Goal: Information Seeking & Learning: Check status

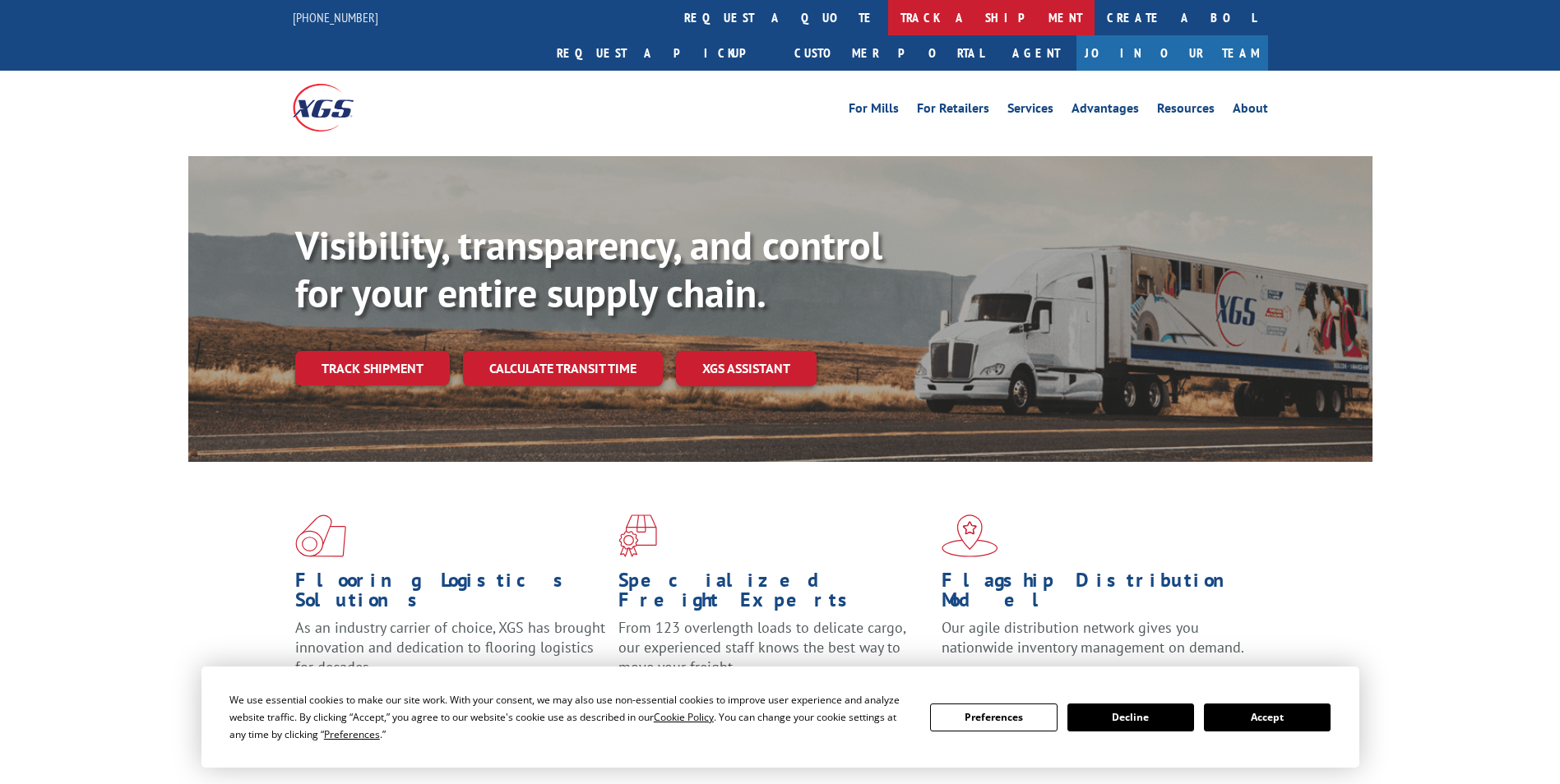
click at [888, 18] on link "track a shipment" at bounding box center [991, 18] width 206 height 35
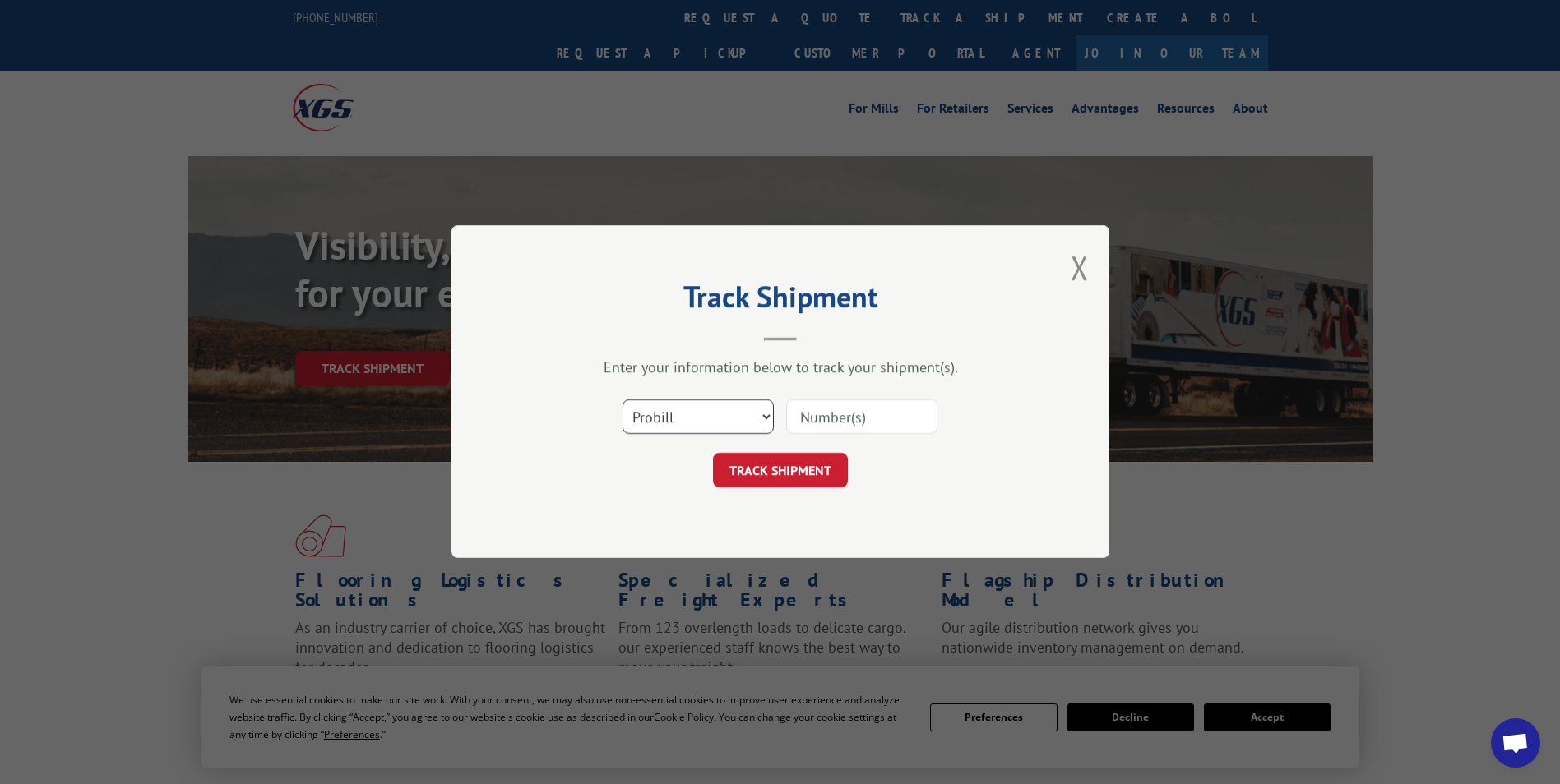
drag, startPoint x: 696, startPoint y: 410, endPoint x: 692, endPoint y: 428, distance: 18.4
click at [696, 410] on select "Select category... Probill BOL PO" at bounding box center [698, 417] width 151 height 35
select select "po"
click at [623, 400] on select "Select category... Probill BOL PO" at bounding box center [698, 417] width 151 height 35
paste input "71530207"
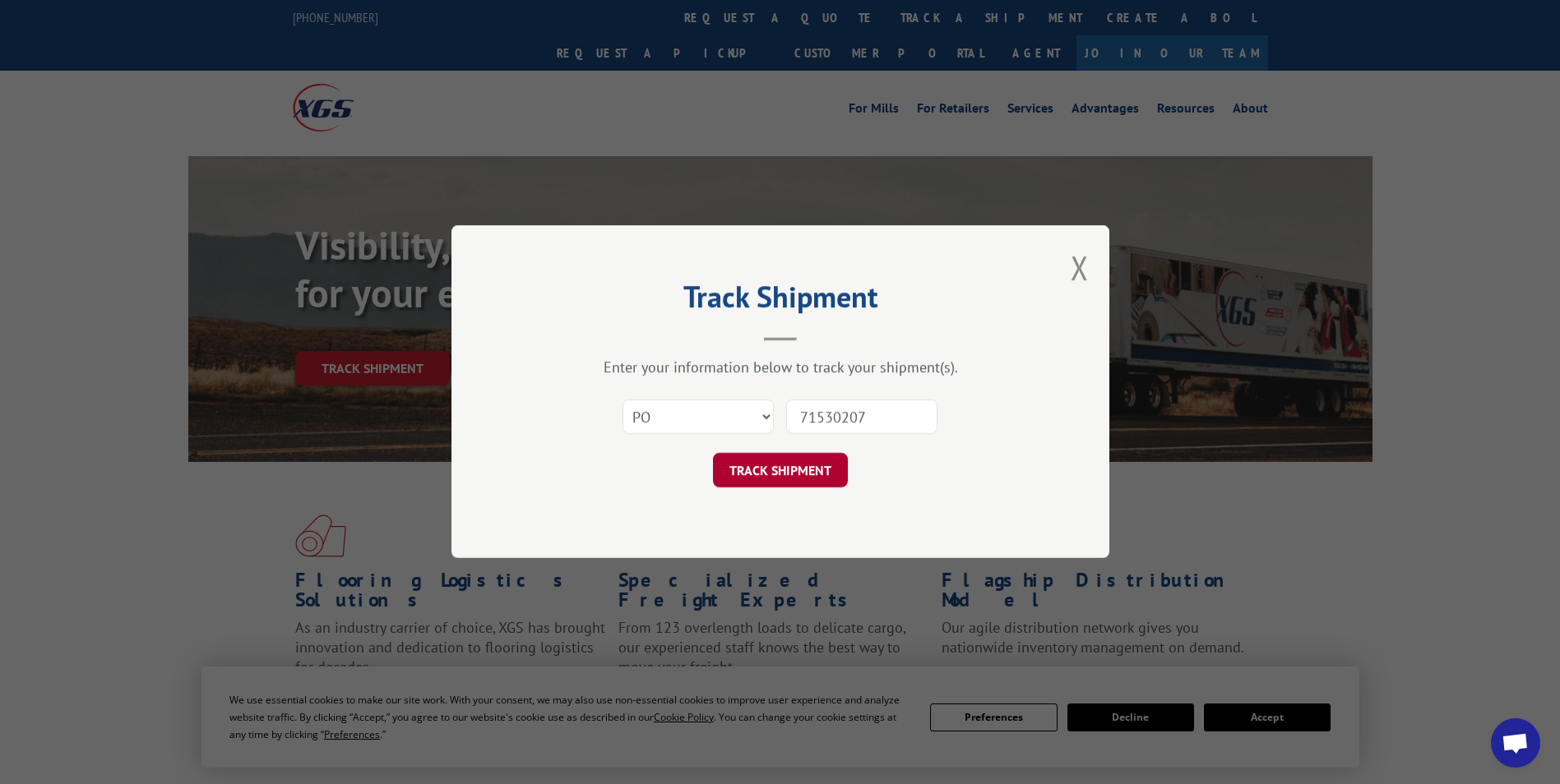
type input "71530207"
click at [763, 480] on button "TRACK SHIPMENT" at bounding box center [780, 470] width 134 height 35
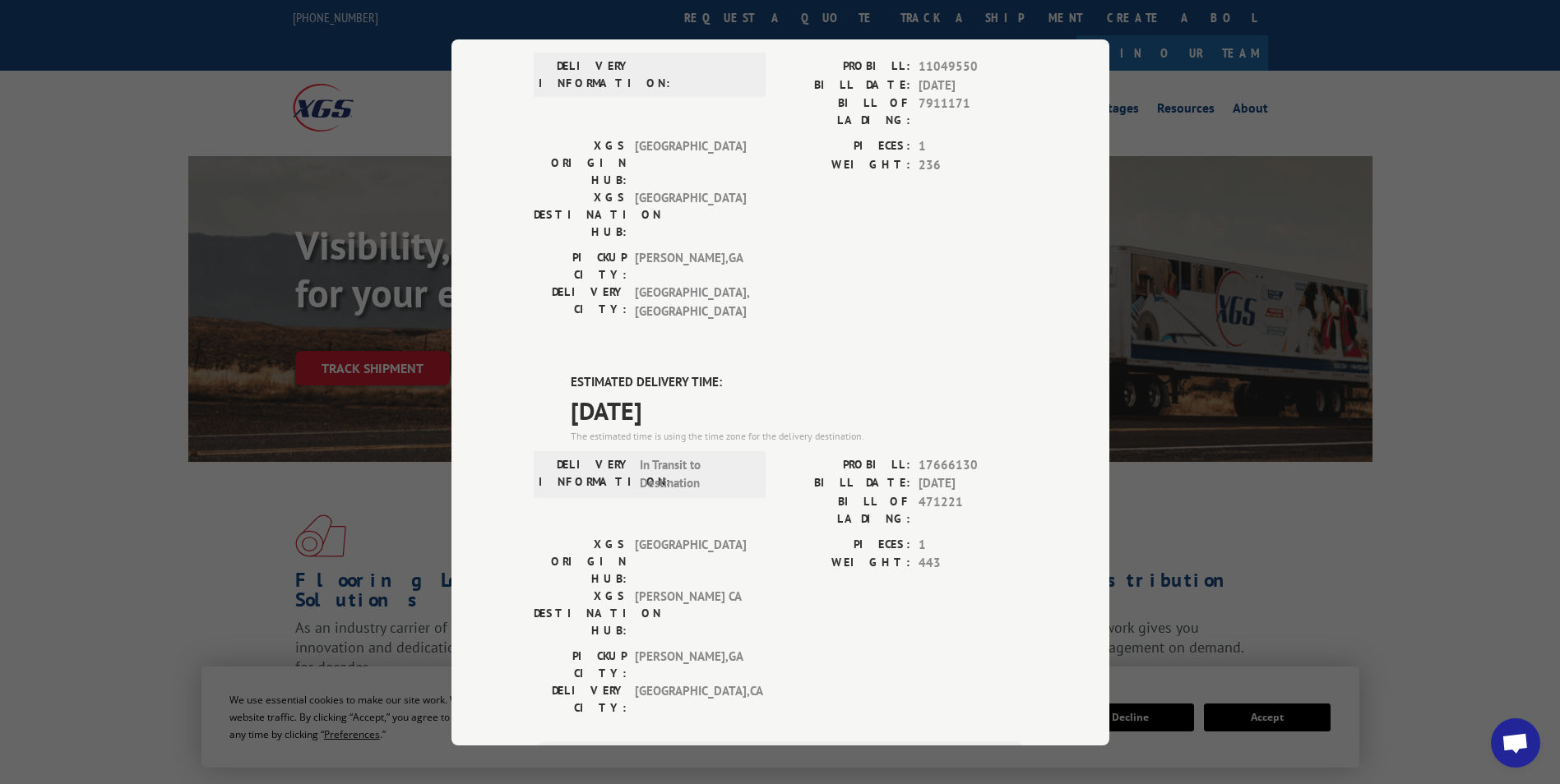
scroll to position [164, 0]
drag, startPoint x: 561, startPoint y: 273, endPoint x: 704, endPoint y: 305, distance: 146.5
click at [704, 372] on div "ESTIMATED DELIVERY TIME: 10/06/2025 The estimated time is using the time zone f…" at bounding box center [780, 667] width 494 height 591
drag, startPoint x: 704, startPoint y: 305, endPoint x: 674, endPoint y: 309, distance: 30.3
copy div "ESTIMATED DELIVERY TIME: 10/06/2025"
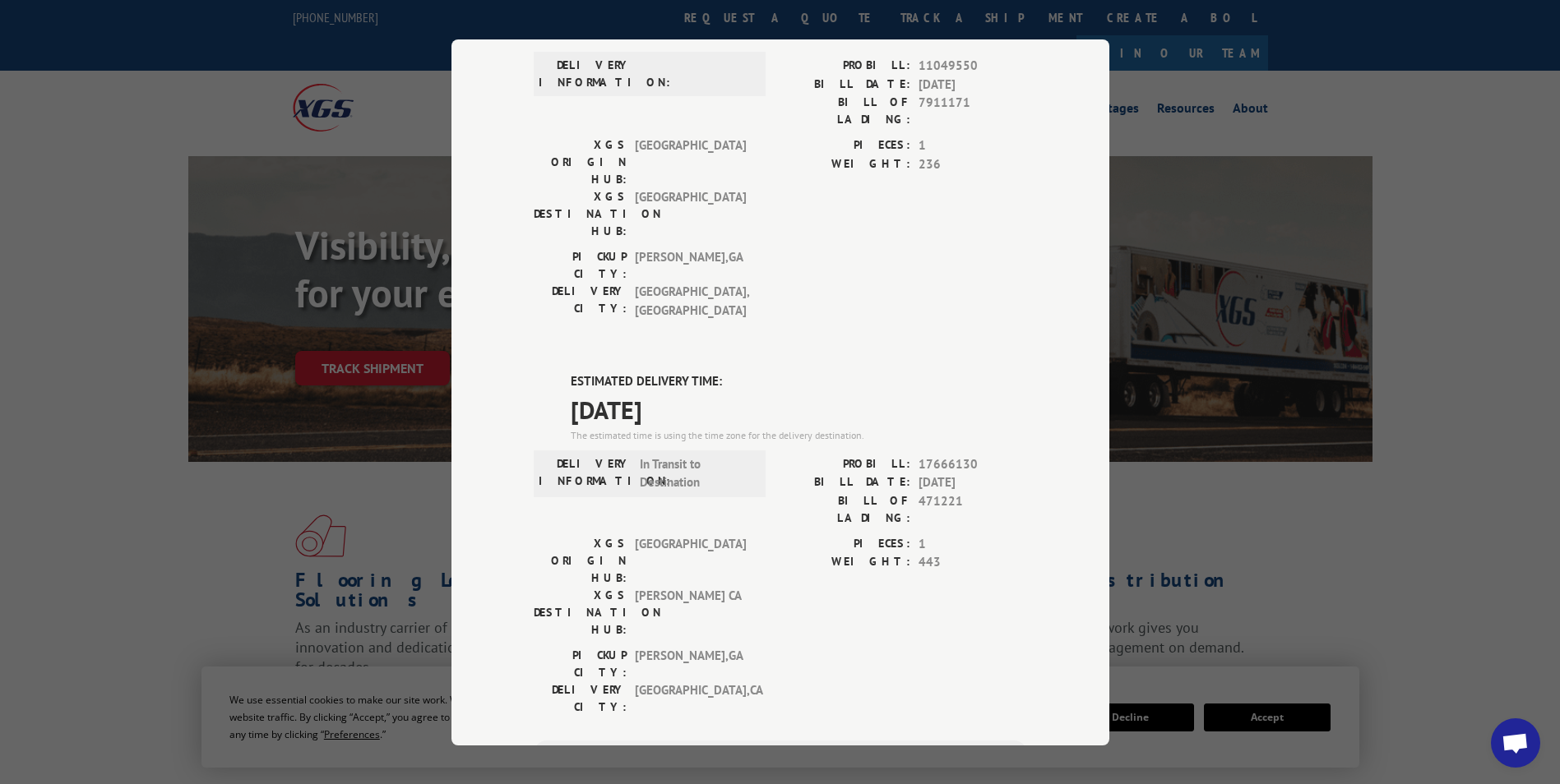
scroll to position [0, 0]
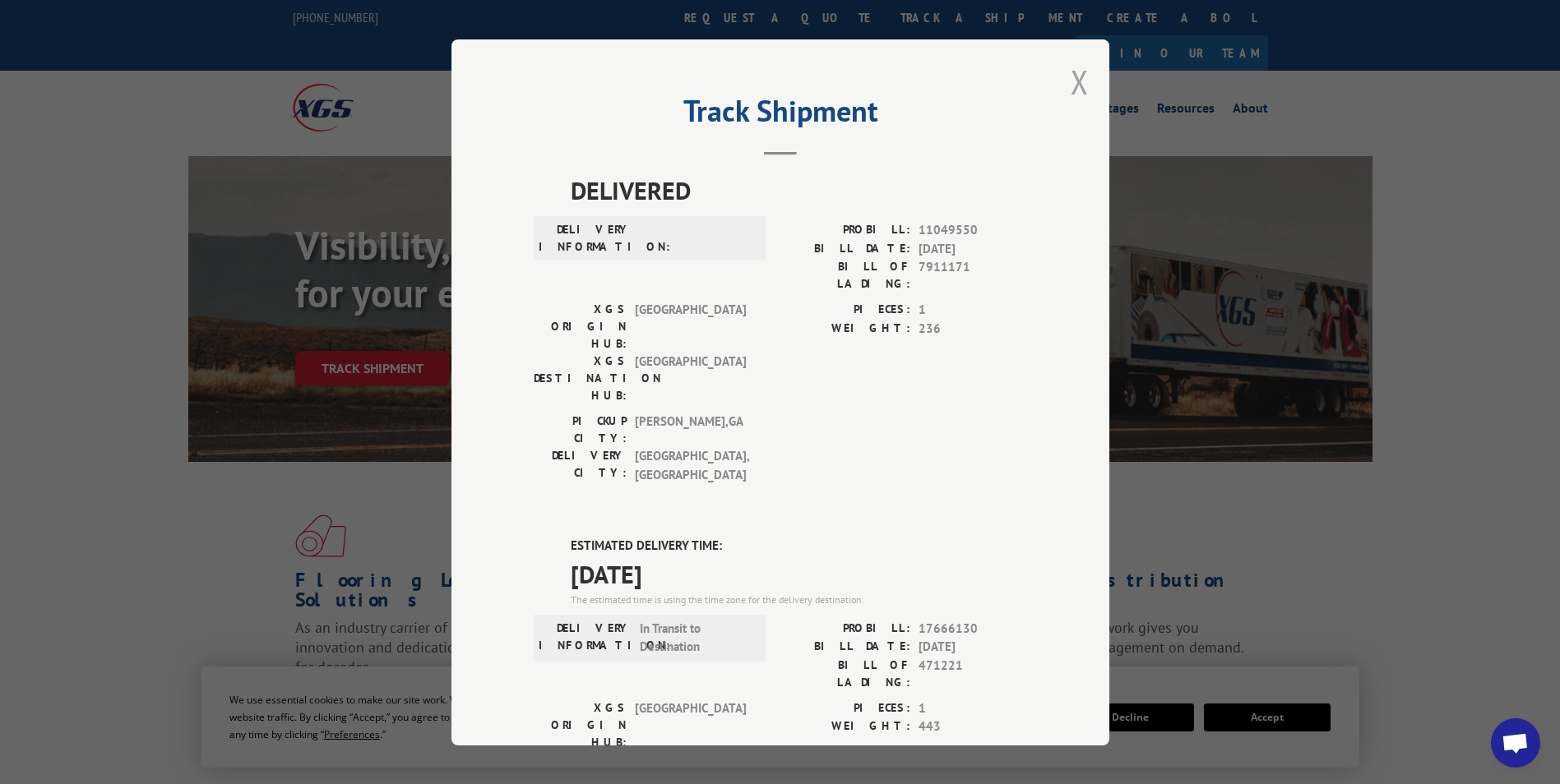
click at [1074, 78] on button "Close modal" at bounding box center [1079, 81] width 18 height 44
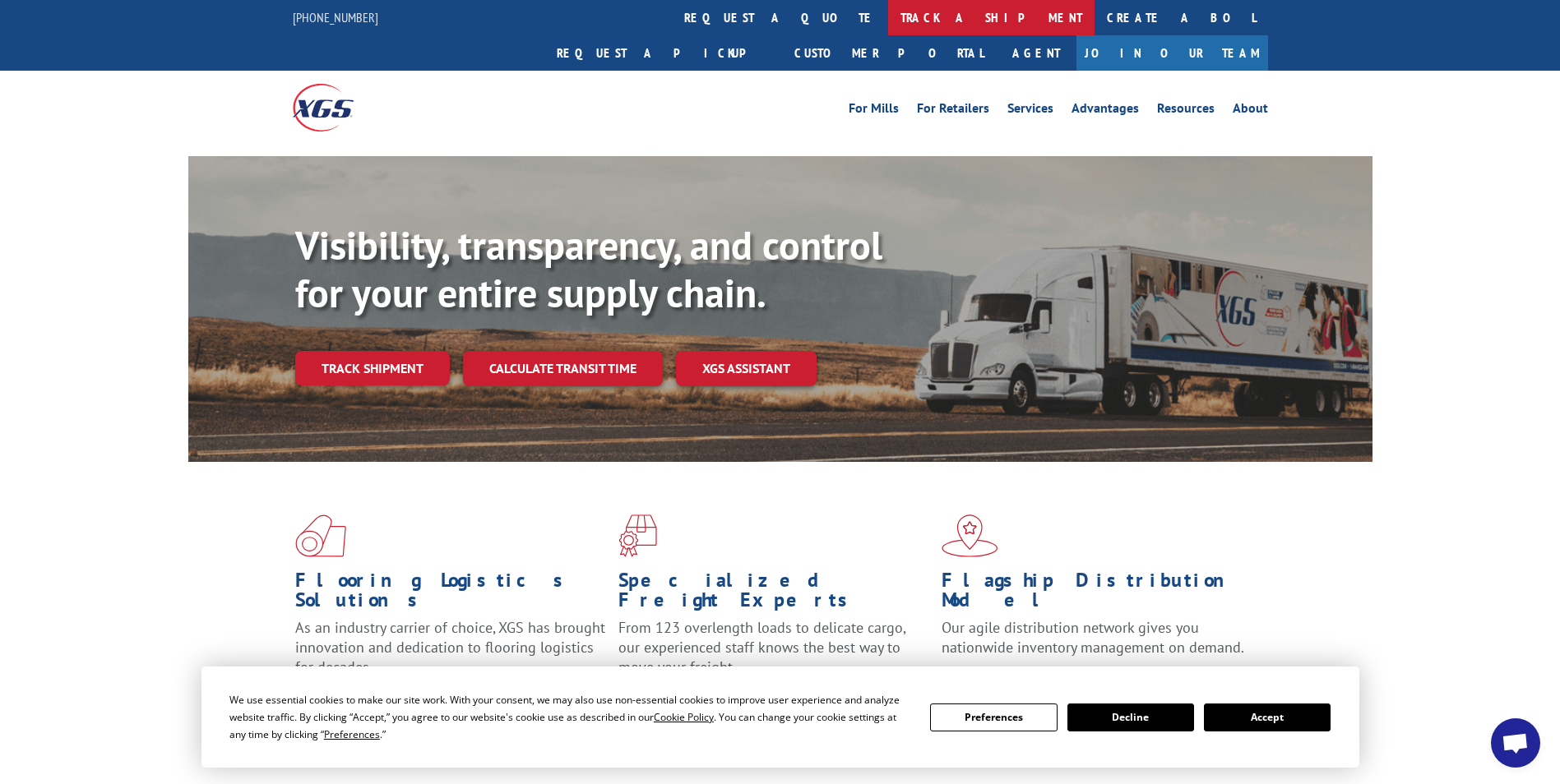
click at [888, 26] on link "track a shipment" at bounding box center [991, 18] width 206 height 35
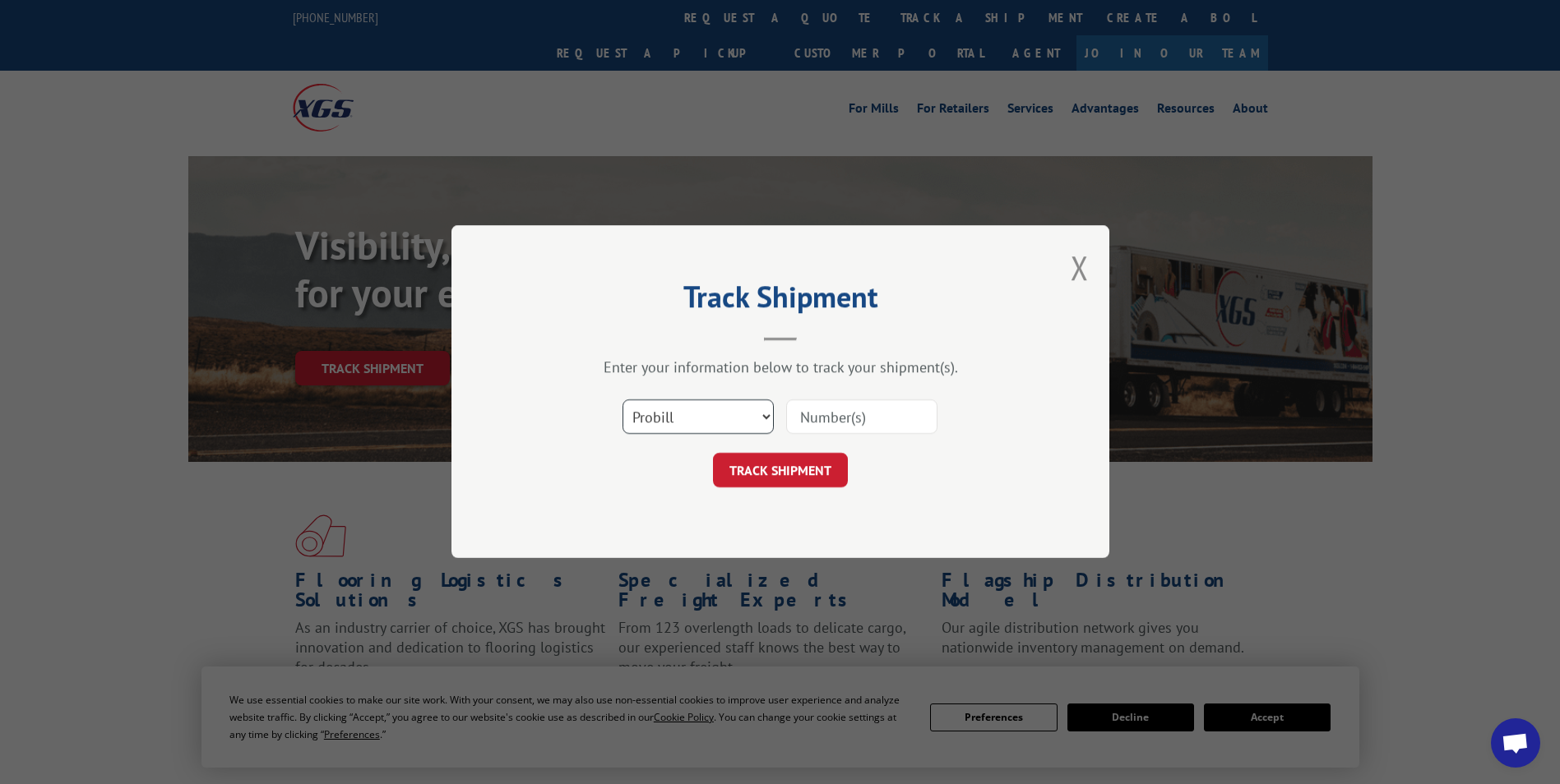
click at [680, 417] on select "Select category... Probill BOL PO" at bounding box center [698, 417] width 151 height 35
select select "po"
click at [623, 400] on select "Select category... Probill BOL PO" at bounding box center [698, 417] width 151 height 35
paste input "20506705"
click at [834, 415] on input "20506705" at bounding box center [862, 417] width 151 height 35
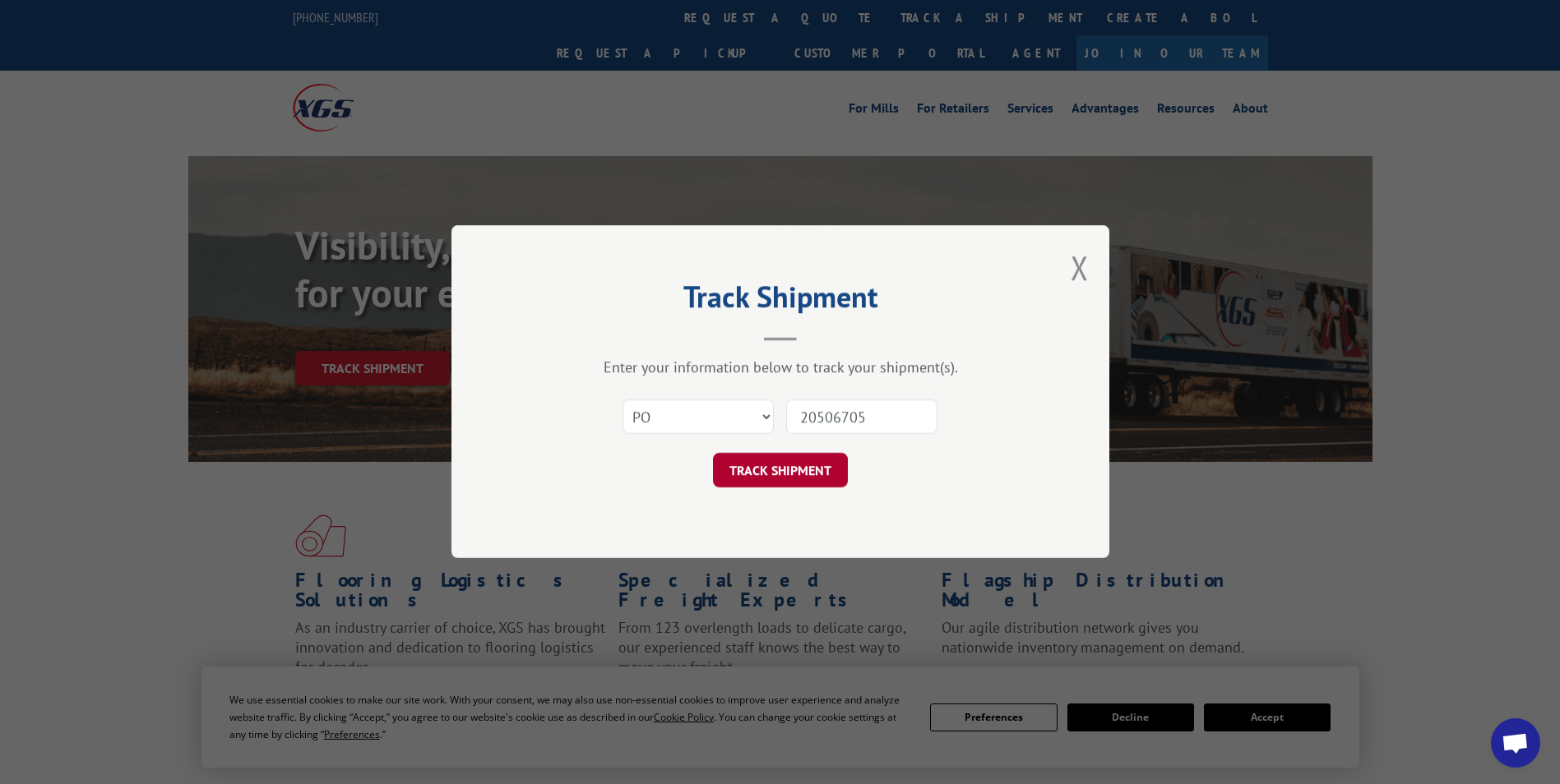
type input "20506705"
click at [778, 473] on button "TRACK SHIPMENT" at bounding box center [780, 470] width 134 height 35
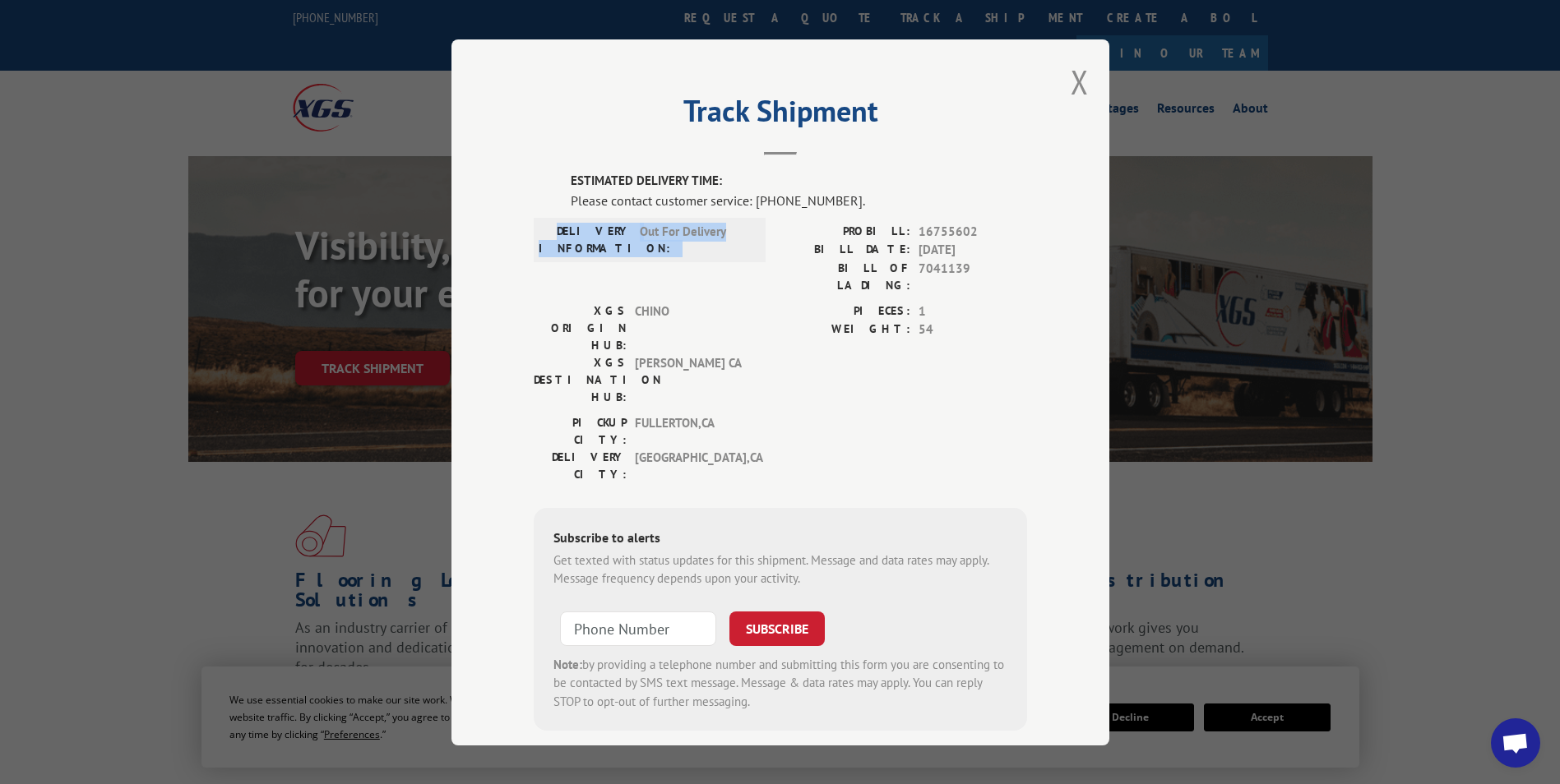
drag, startPoint x: 570, startPoint y: 226, endPoint x: 725, endPoint y: 231, distance: 155.1
click at [725, 231] on div "DELIVERY INFORMATION: Out For Delivery" at bounding box center [650, 239] width 222 height 35
drag, startPoint x: 725, startPoint y: 231, endPoint x: 701, endPoint y: 233, distance: 24.1
copy div "DELIVERY INFORMATION: Out For Delivery"
click at [1072, 77] on button "Close modal" at bounding box center [1079, 81] width 18 height 44
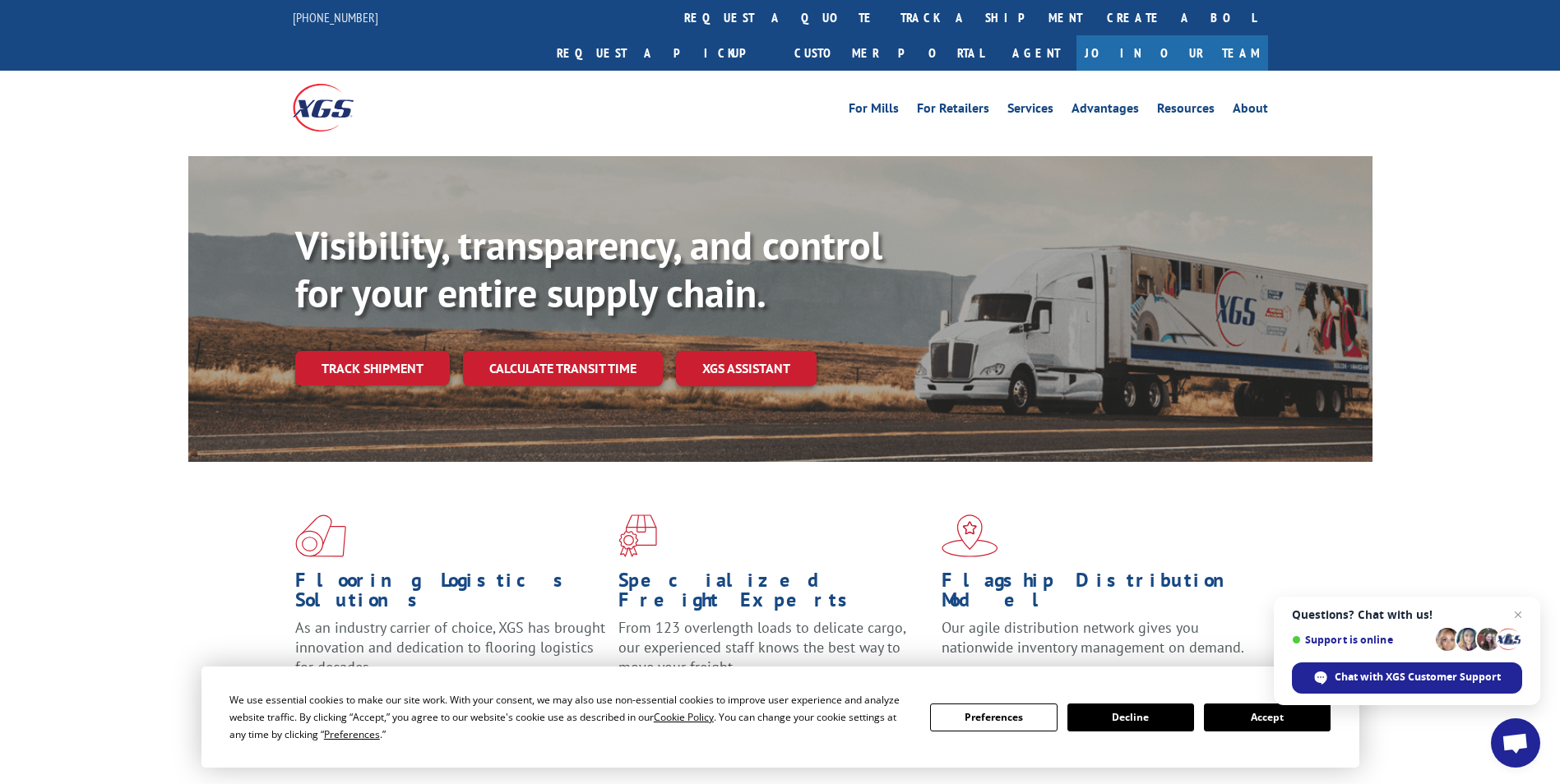
click at [782, 35] on link "Request a pickup" at bounding box center [663, 53] width 238 height 35
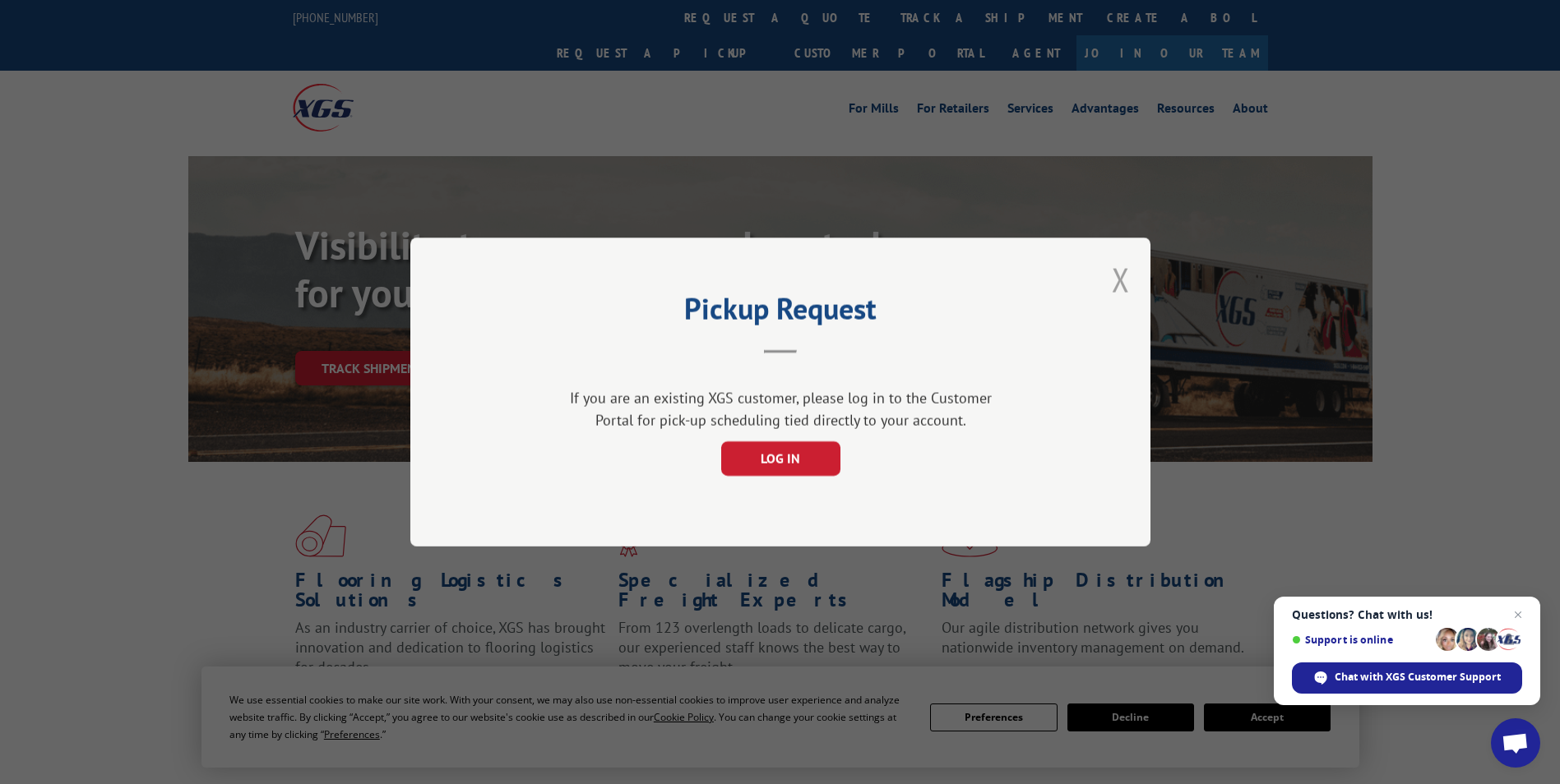
click at [1121, 287] on button "Close modal" at bounding box center [1120, 280] width 18 height 44
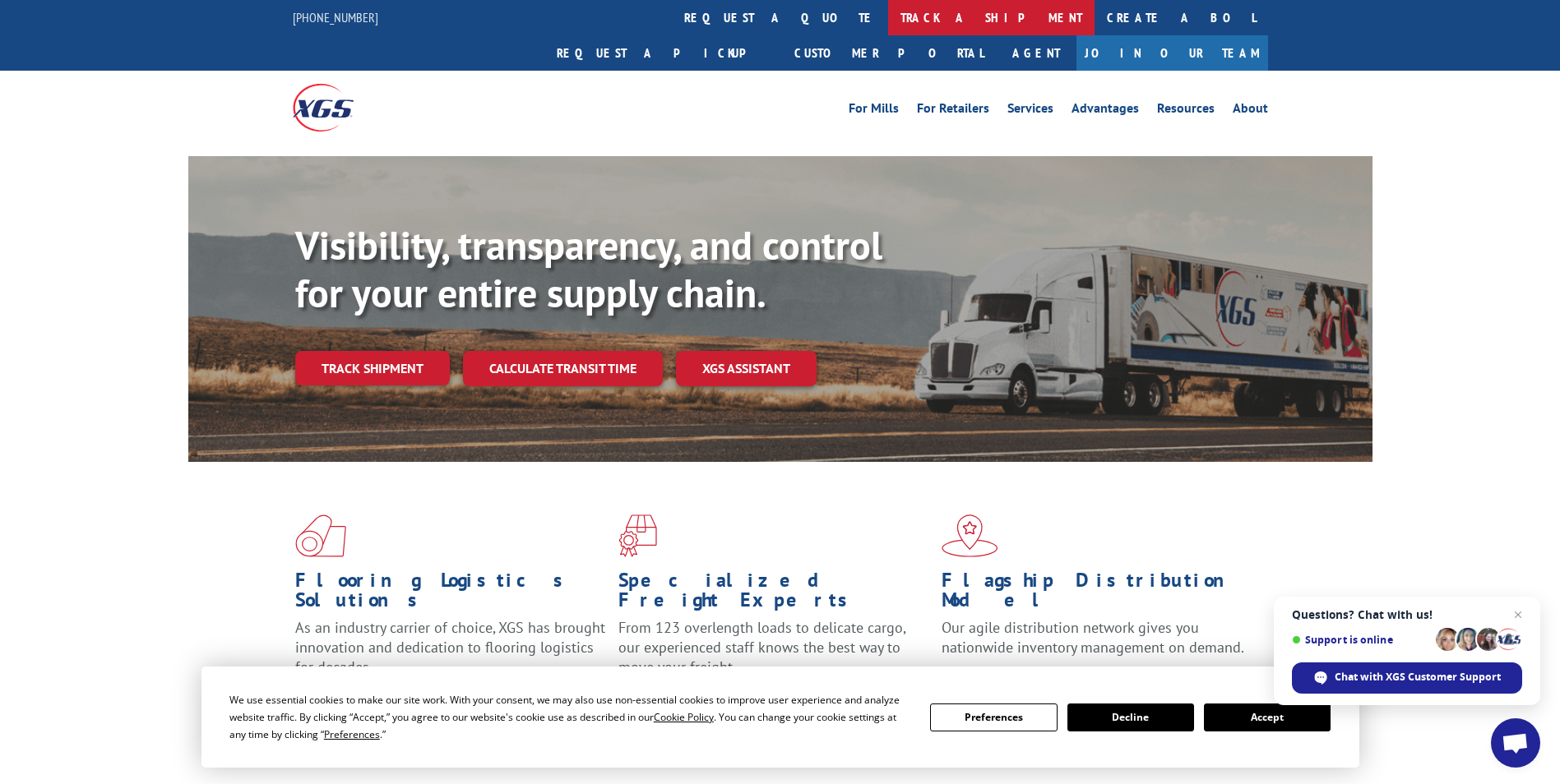
click at [888, 8] on link "track a shipment" at bounding box center [991, 18] width 206 height 35
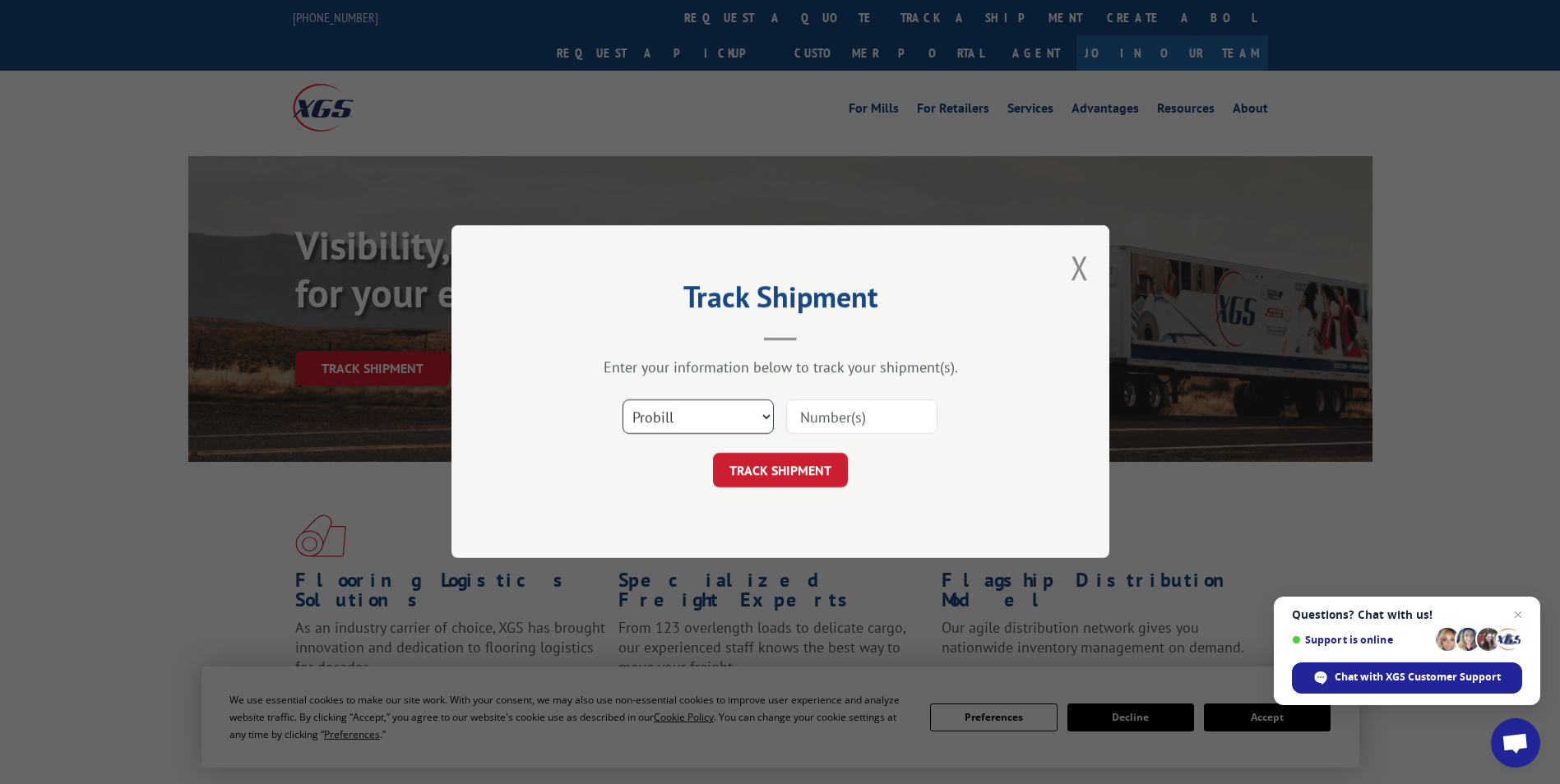
click at [708, 416] on select "Select category... Probill BOL PO" at bounding box center [698, 417] width 151 height 35
select select "po"
click at [623, 400] on select "Select category... Probill BOL PO" at bounding box center [698, 417] width 151 height 35
paste input "10507066"
type input "10507066"
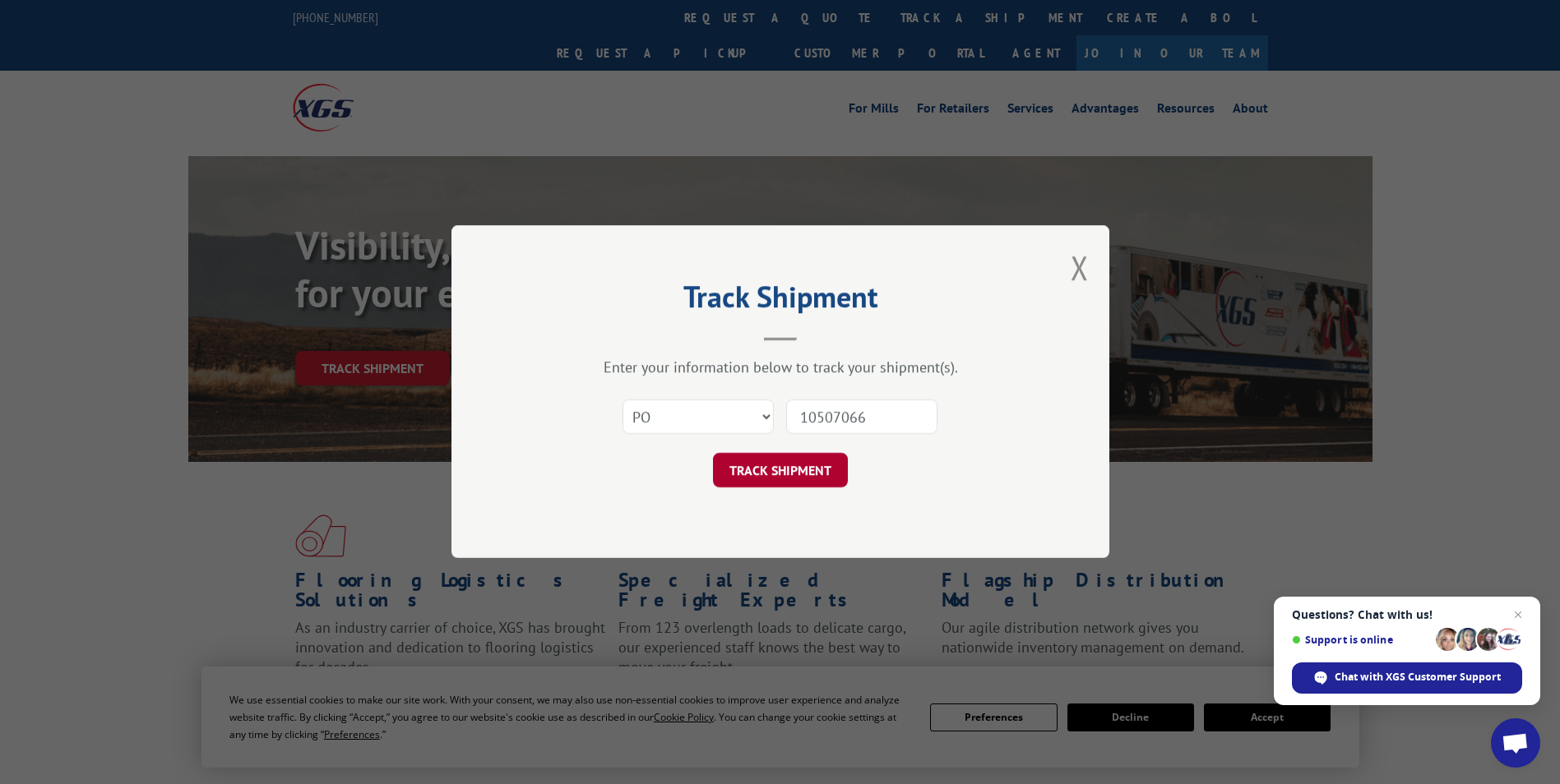
click at [786, 478] on button "TRACK SHIPMENT" at bounding box center [780, 470] width 134 height 35
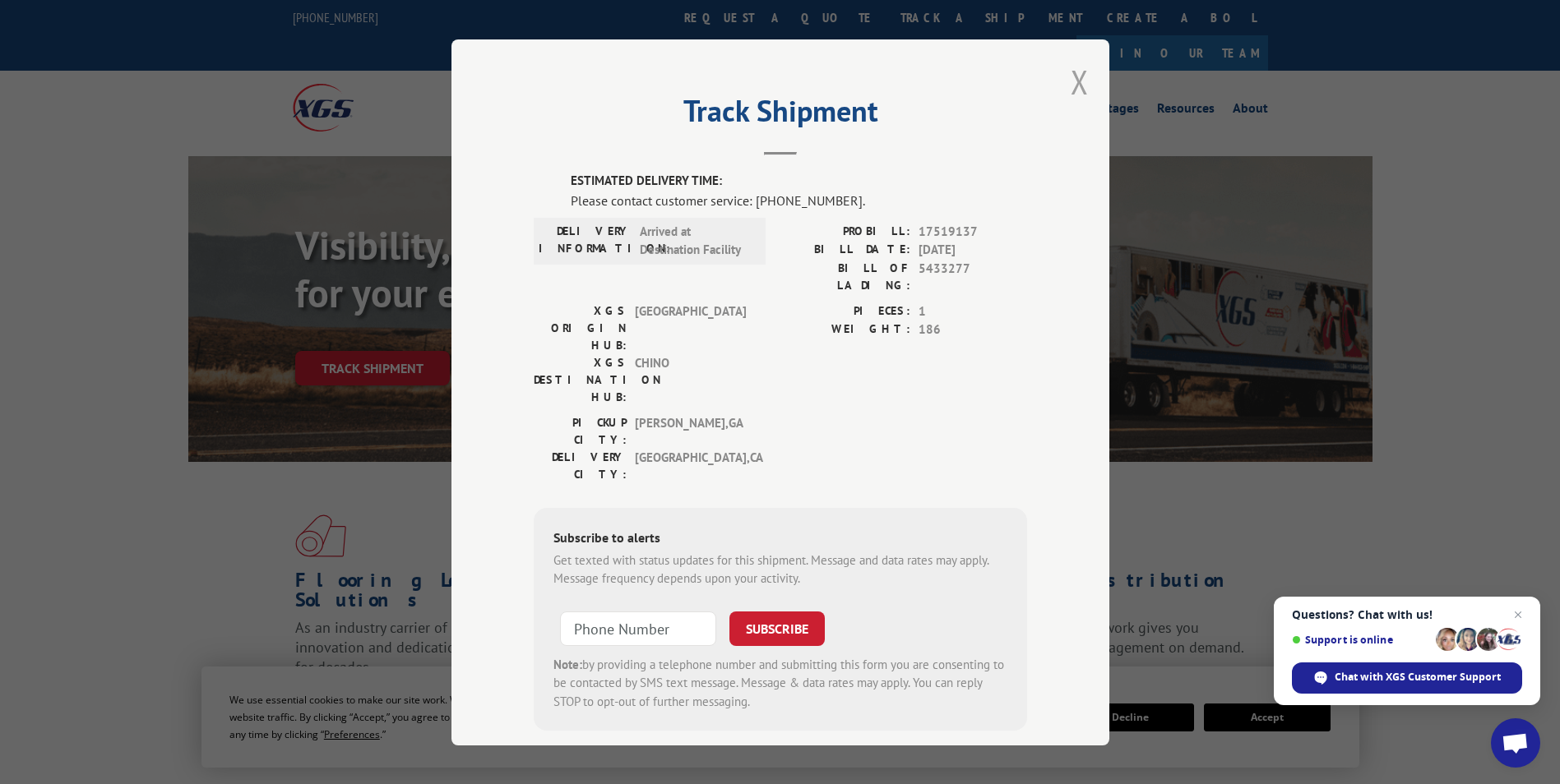
click at [1072, 86] on button "Close modal" at bounding box center [1079, 81] width 18 height 44
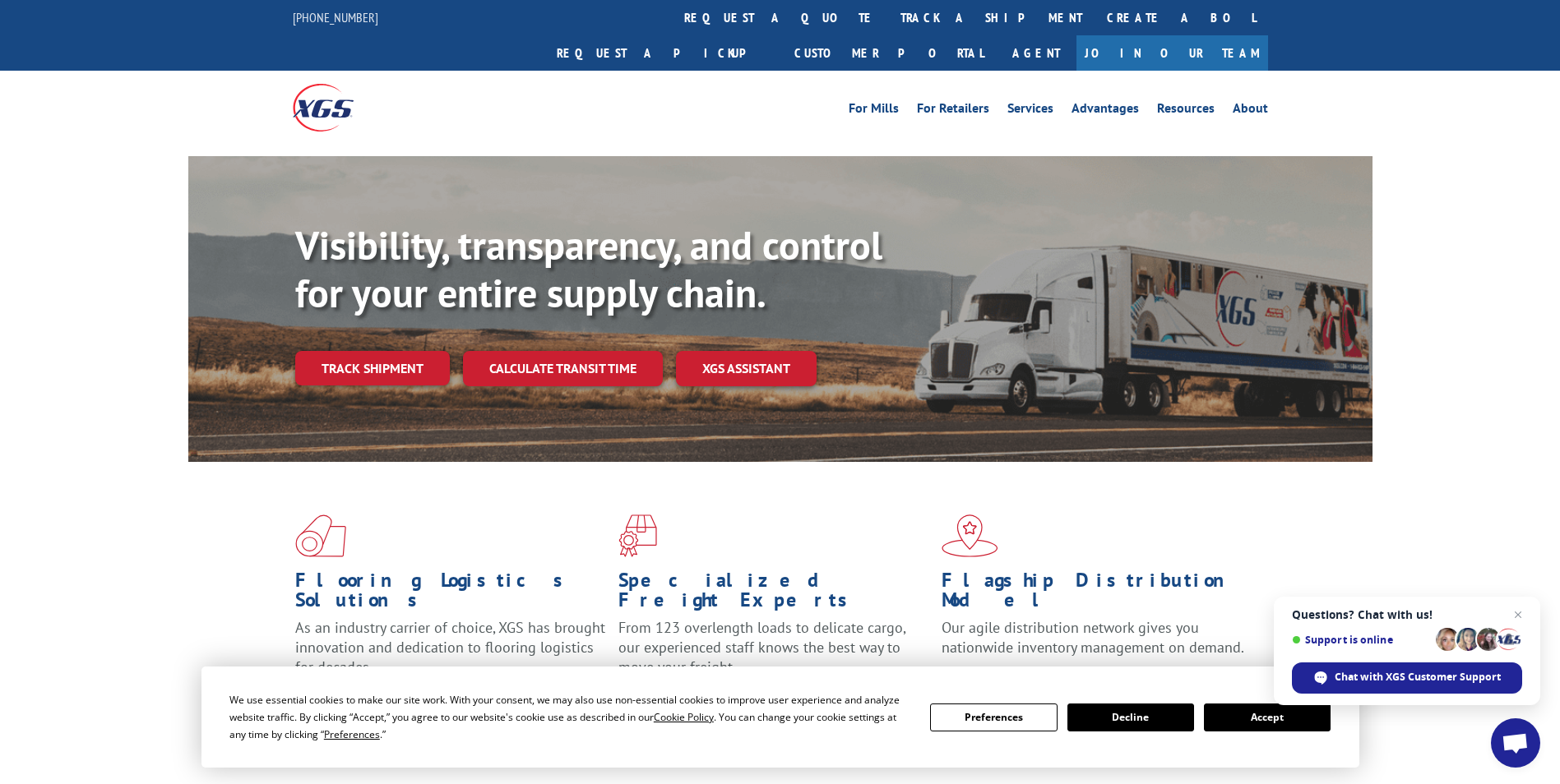
click at [888, 23] on link "track a shipment" at bounding box center [991, 18] width 206 height 35
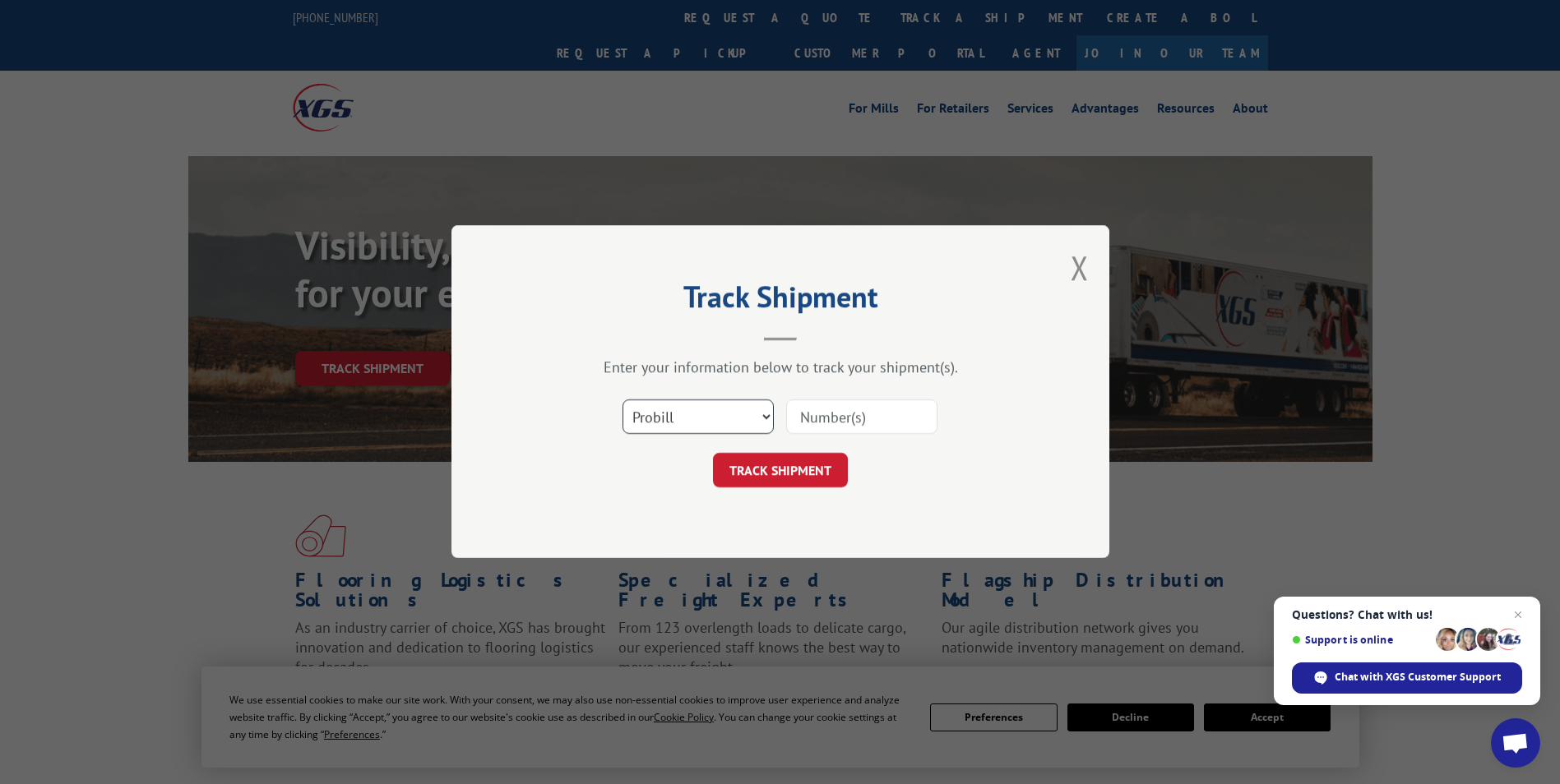
click at [674, 423] on select "Select category... Probill BOL PO" at bounding box center [698, 417] width 151 height 35
select select "po"
click at [623, 400] on select "Select category... Probill BOL PO" at bounding box center [698, 417] width 151 height 35
paste input "65530529"
type input "65530529"
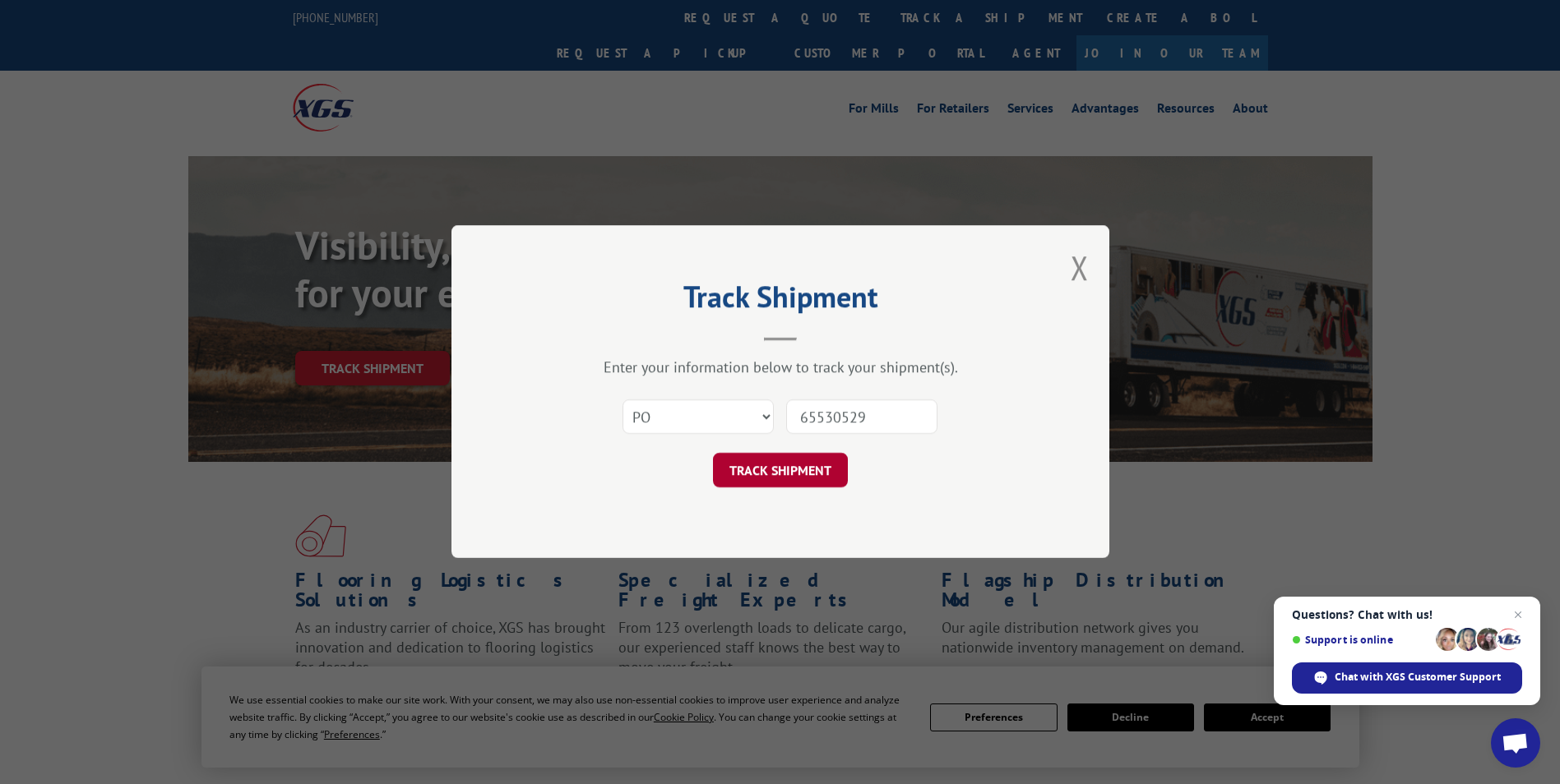
click at [775, 468] on button "TRACK SHIPMENT" at bounding box center [780, 470] width 134 height 35
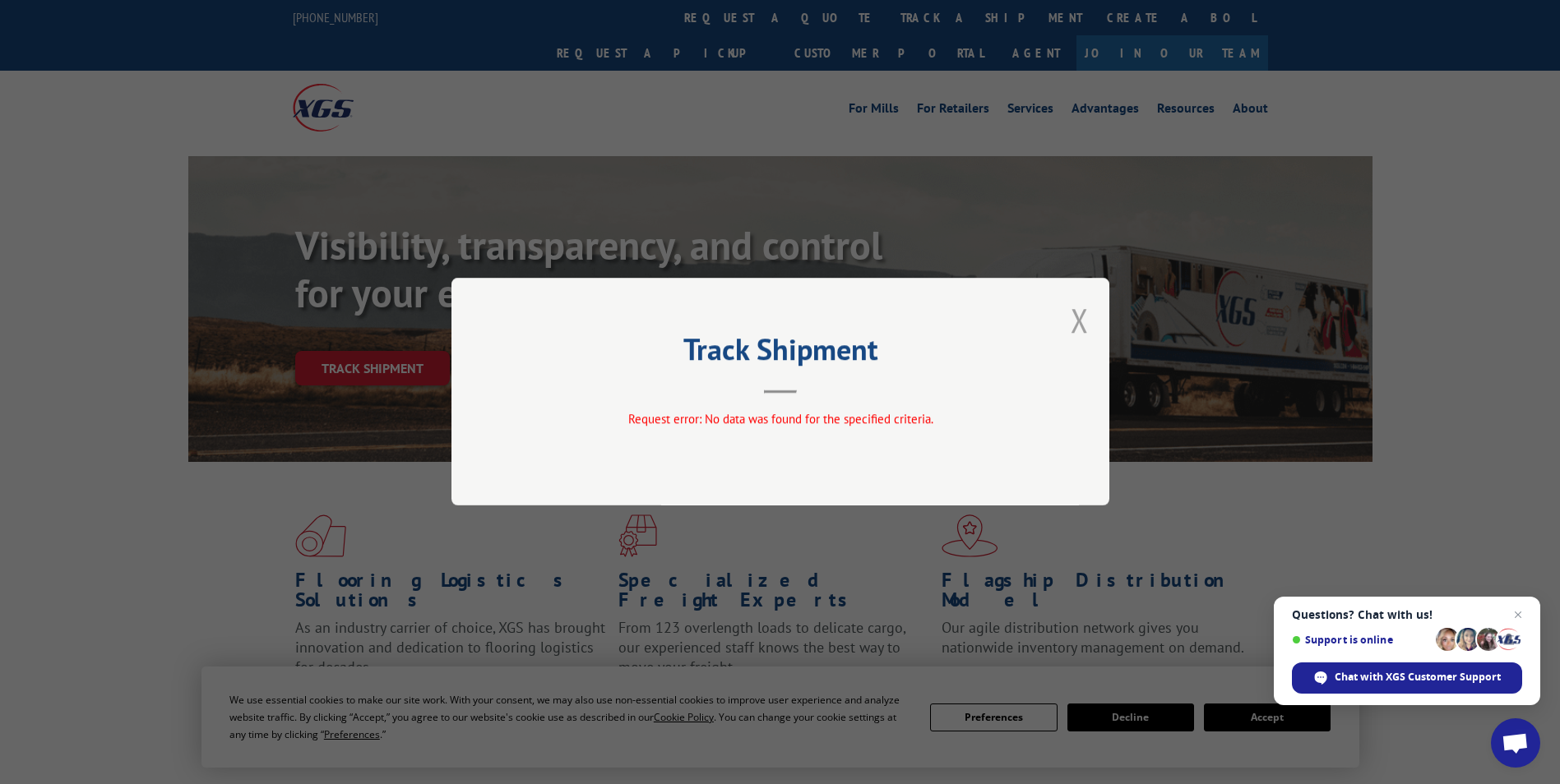
click at [1074, 320] on button "Close modal" at bounding box center [1079, 320] width 18 height 44
click at [1074, 320] on div "Visibility, transparency, and control for your entire supply chain. Track shipm…" at bounding box center [834, 337] width 1077 height 230
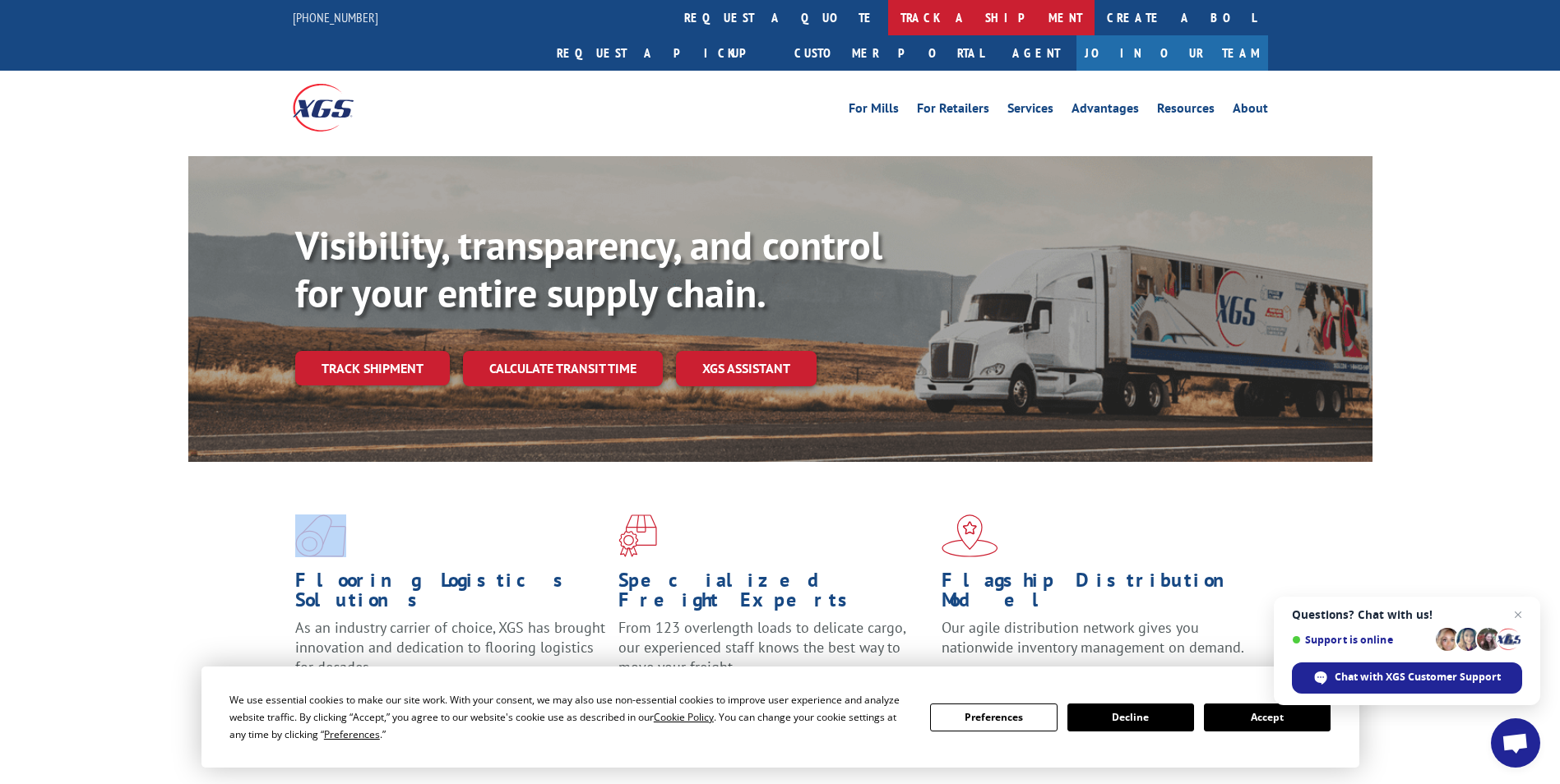
click at [888, 16] on link "track a shipment" at bounding box center [991, 18] width 206 height 35
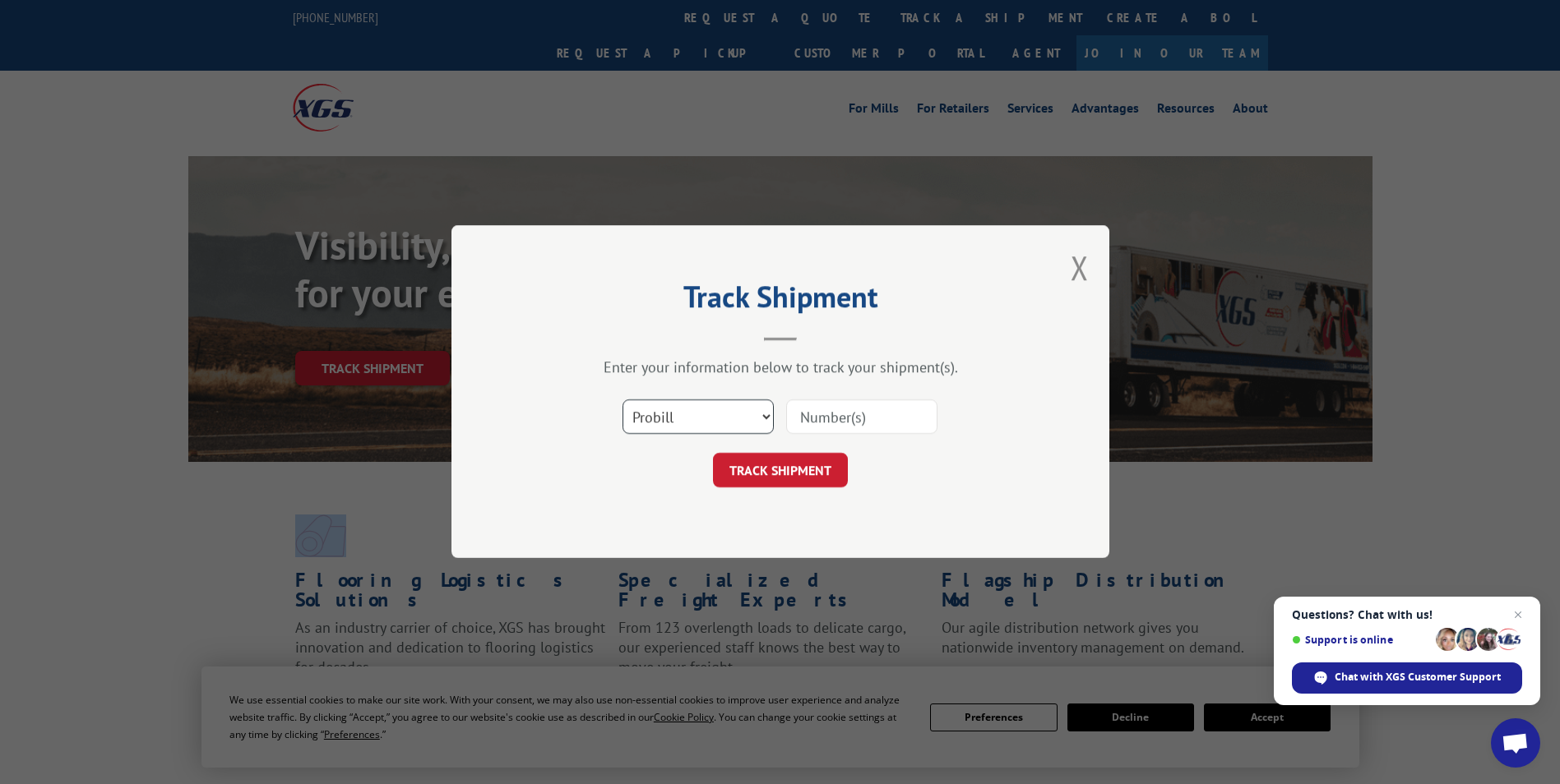
click at [678, 411] on select "Select category... Probill BOL PO" at bounding box center [698, 417] width 151 height 35
select select "po"
click at [623, 400] on select "Select category... Probill BOL PO" at bounding box center [698, 417] width 151 height 35
paste input "30544901"
type input "30544901"
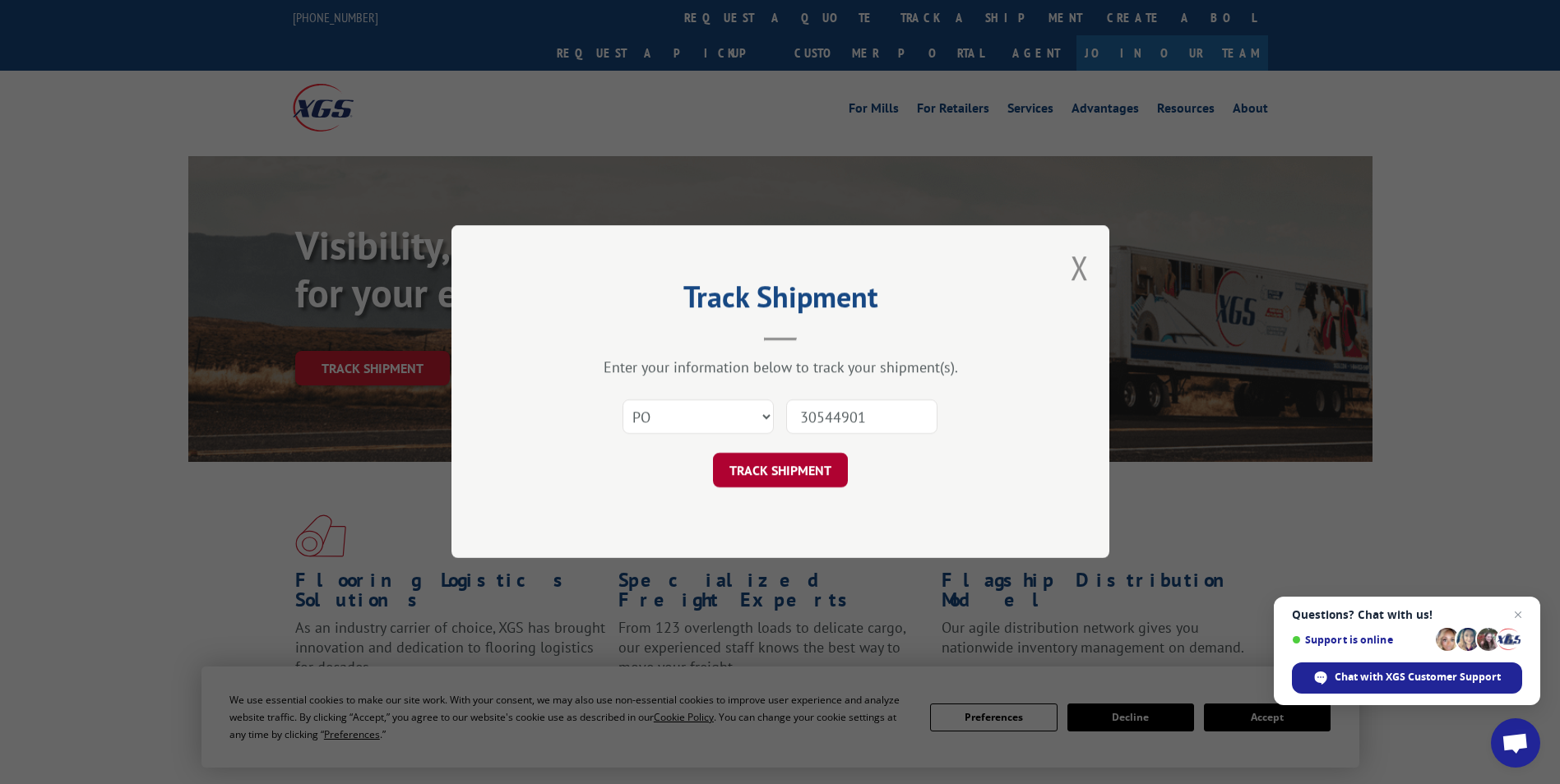
click at [784, 466] on button "TRACK SHIPMENT" at bounding box center [780, 470] width 134 height 35
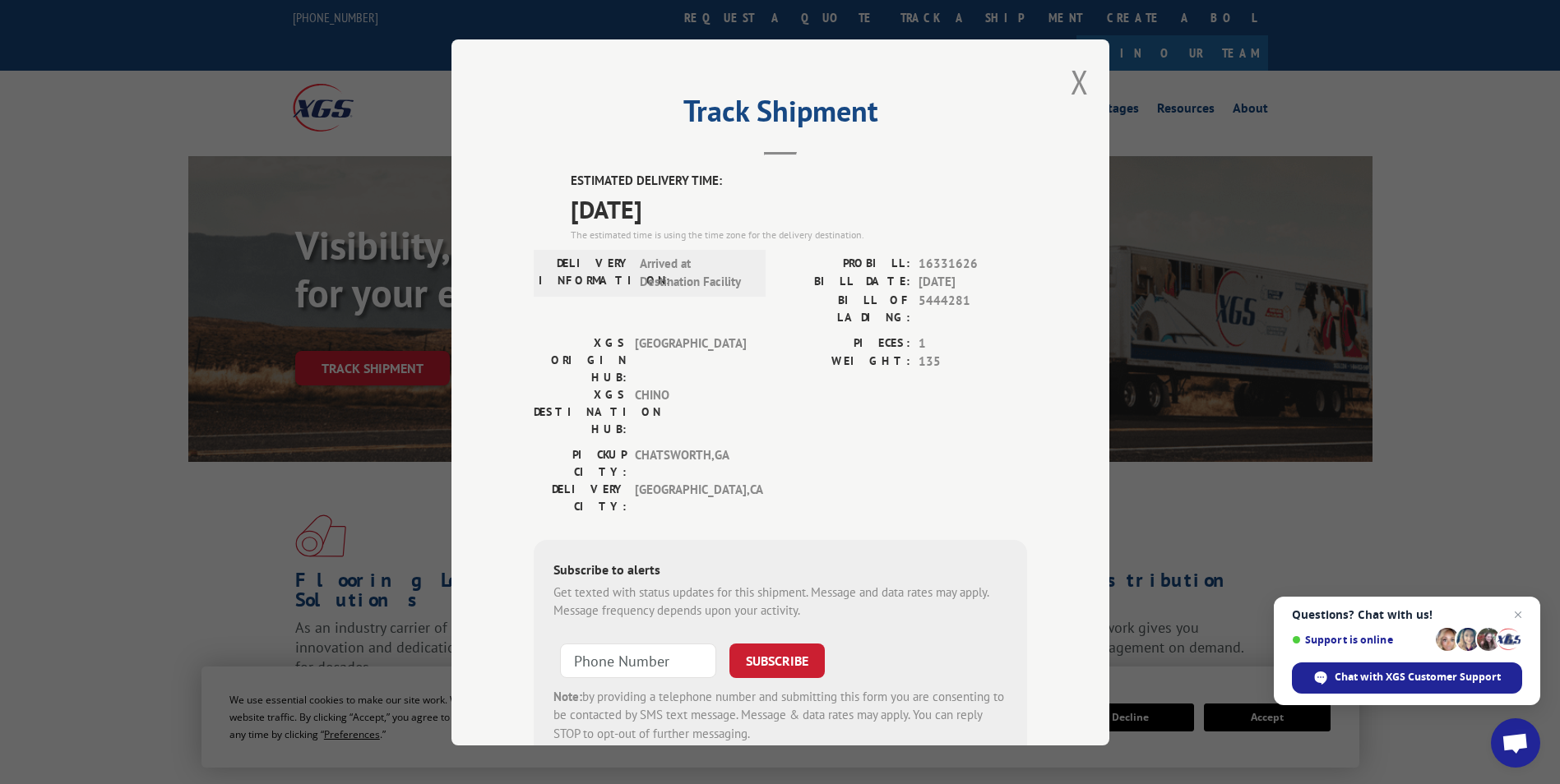
click at [562, 183] on div "ESTIMATED DELIVERY TIME: [DATE] The estimated time is using the time zone for t…" at bounding box center [780, 467] width 494 height 591
drag, startPoint x: 647, startPoint y: 186, endPoint x: 693, endPoint y: 200, distance: 48.1
click at [693, 200] on div "ESTIMATED DELIVERY TIME: [DATE] The estimated time is using the time zone for t…" at bounding box center [780, 467] width 494 height 591
drag, startPoint x: 693, startPoint y: 200, endPoint x: 684, endPoint y: 203, distance: 9.5
copy div "ESTIMATED DELIVERY TIME: [DATE]"
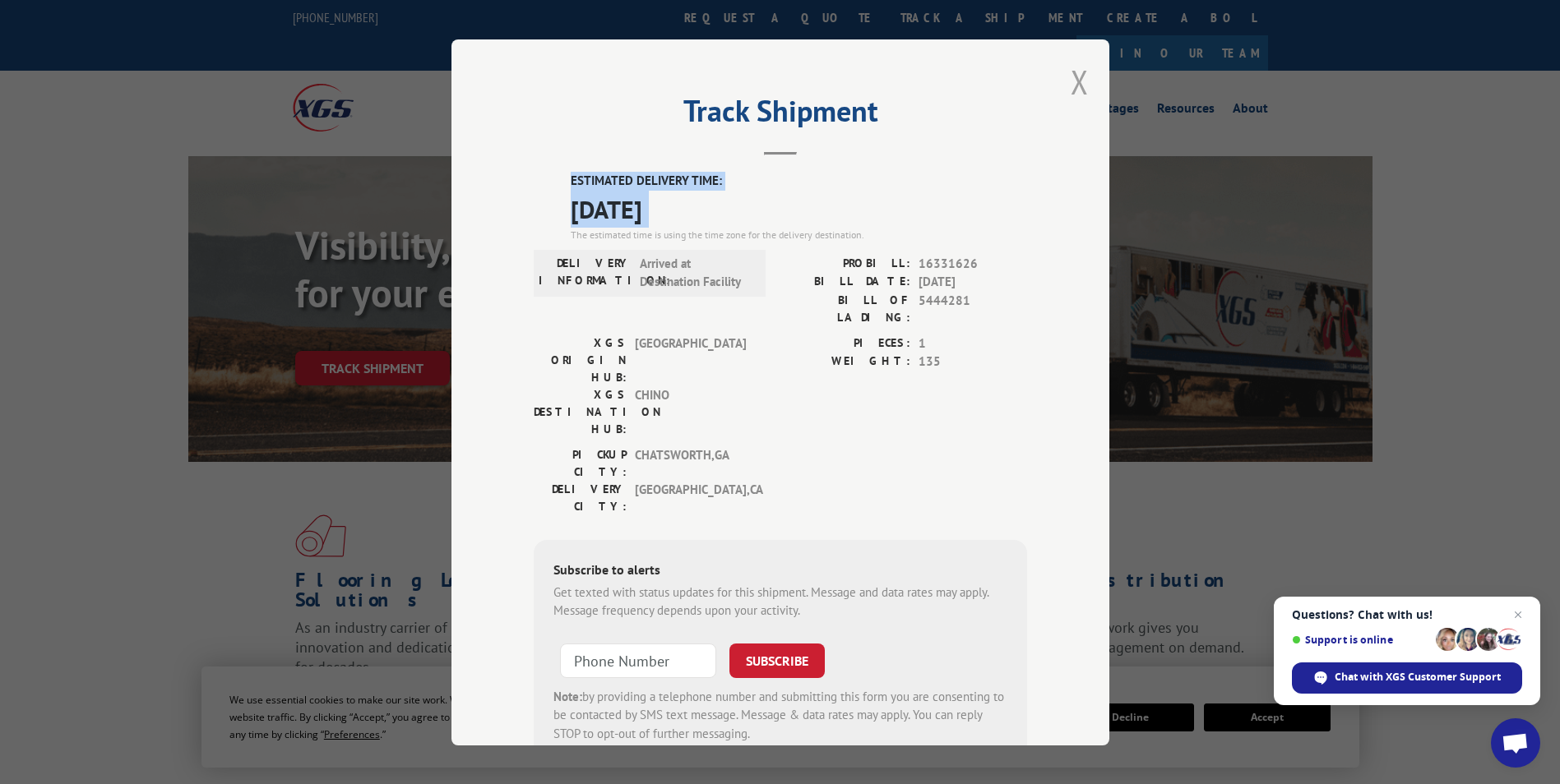
click at [1078, 72] on button "Close modal" at bounding box center [1079, 81] width 18 height 44
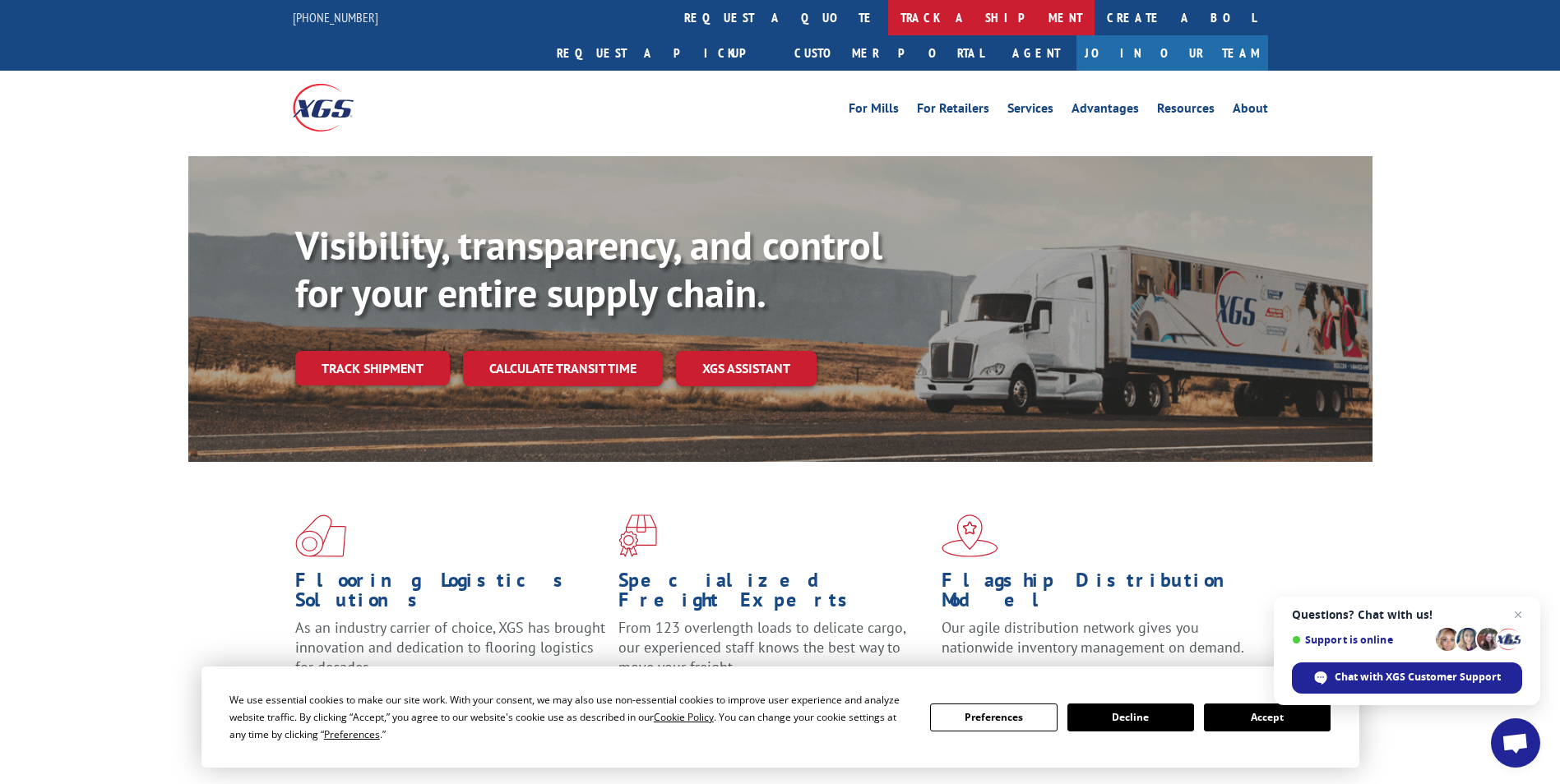
click at [888, 20] on link "track a shipment" at bounding box center [991, 18] width 206 height 35
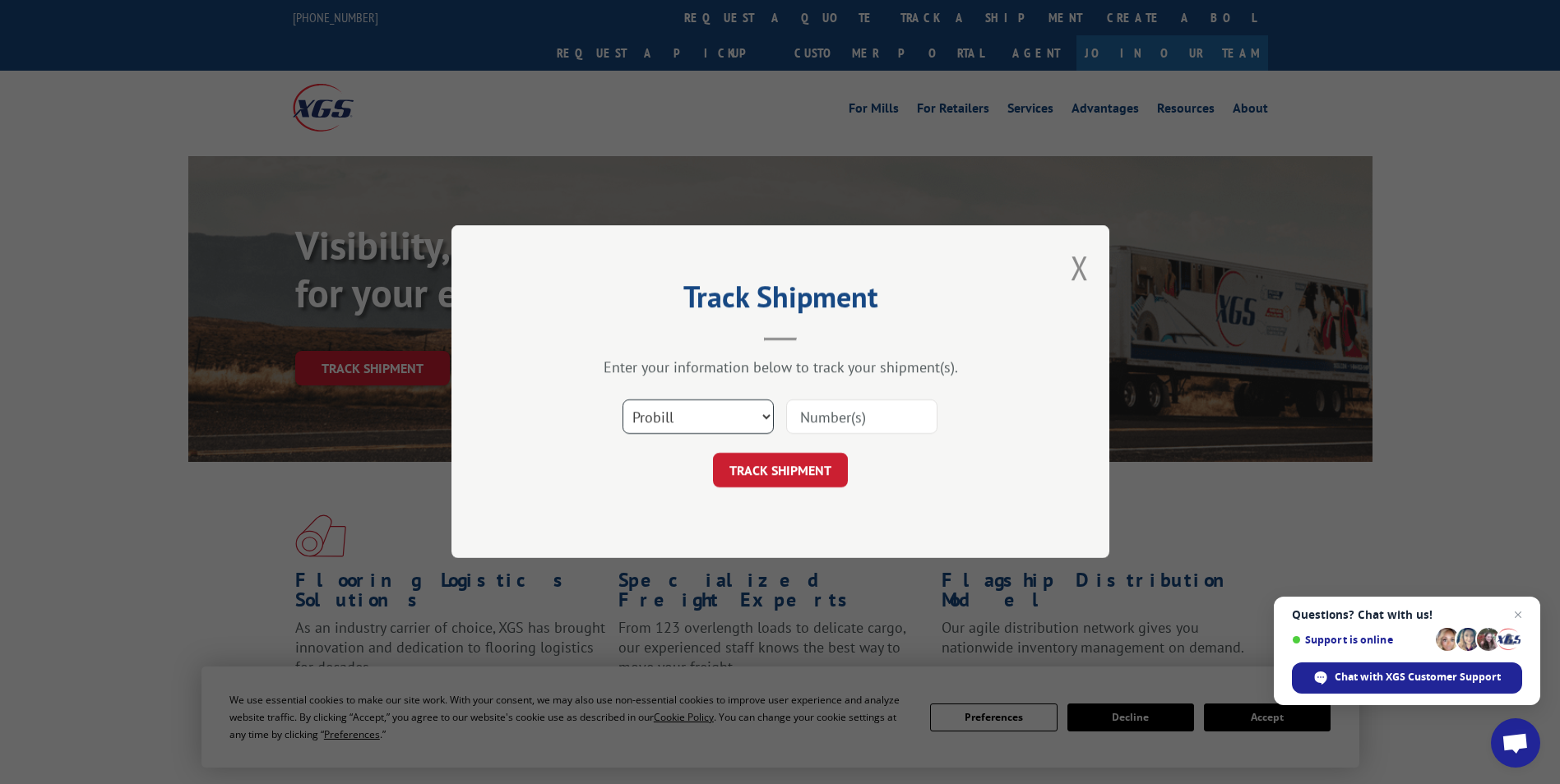
click at [711, 417] on select "Select category... Probill BOL PO" at bounding box center [698, 417] width 151 height 35
select select "po"
click at [623, 400] on select "Select category... Probill BOL PO" at bounding box center [698, 417] width 151 height 35
paste input "65530493"
type input "65530493"
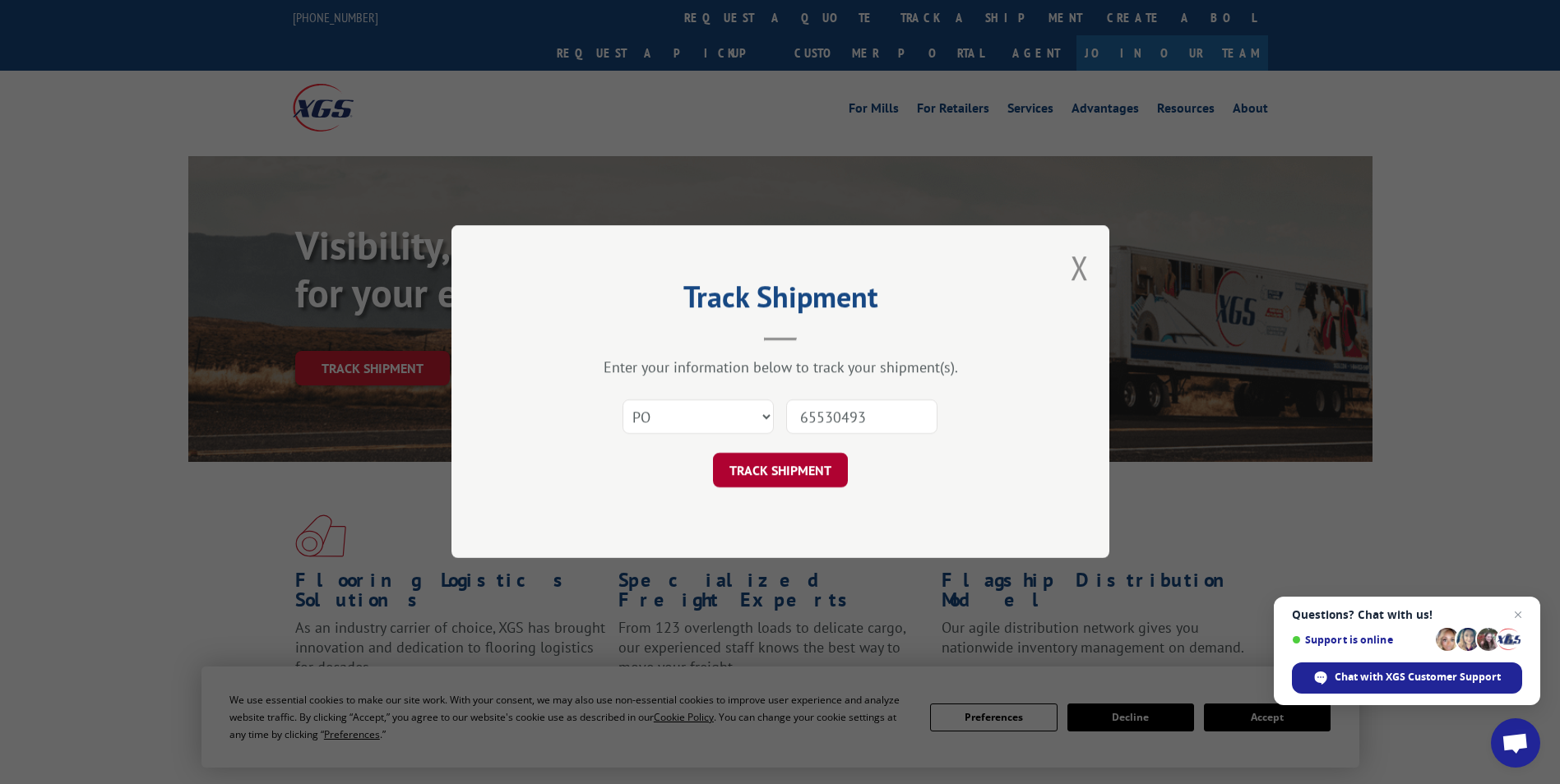
click at [763, 468] on button "TRACK SHIPMENT" at bounding box center [780, 470] width 134 height 35
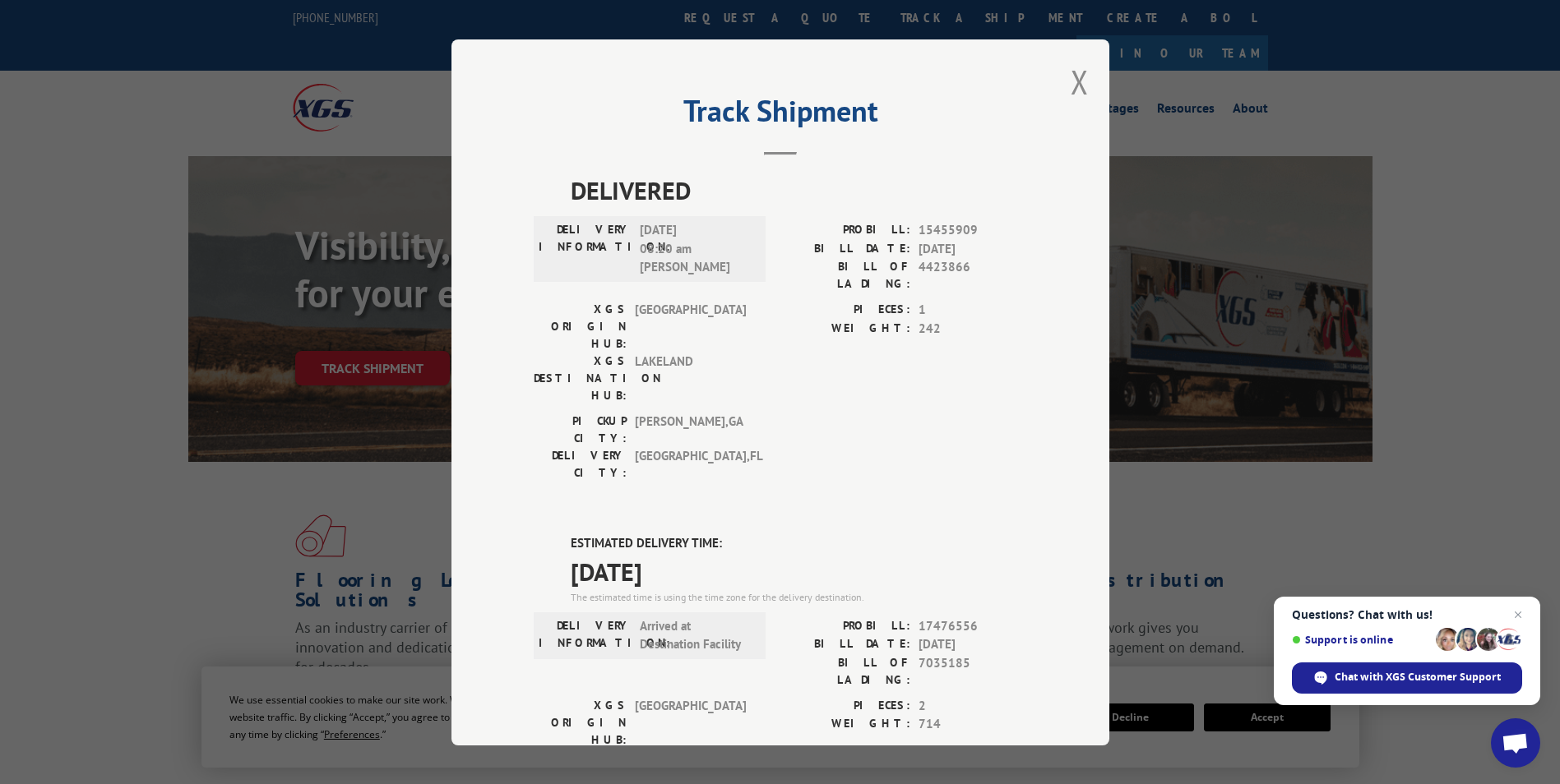
drag, startPoint x: 1069, startPoint y: 87, endPoint x: 911, endPoint y: 60, distance: 160.3
click at [1071, 87] on button "Close modal" at bounding box center [1079, 81] width 18 height 44
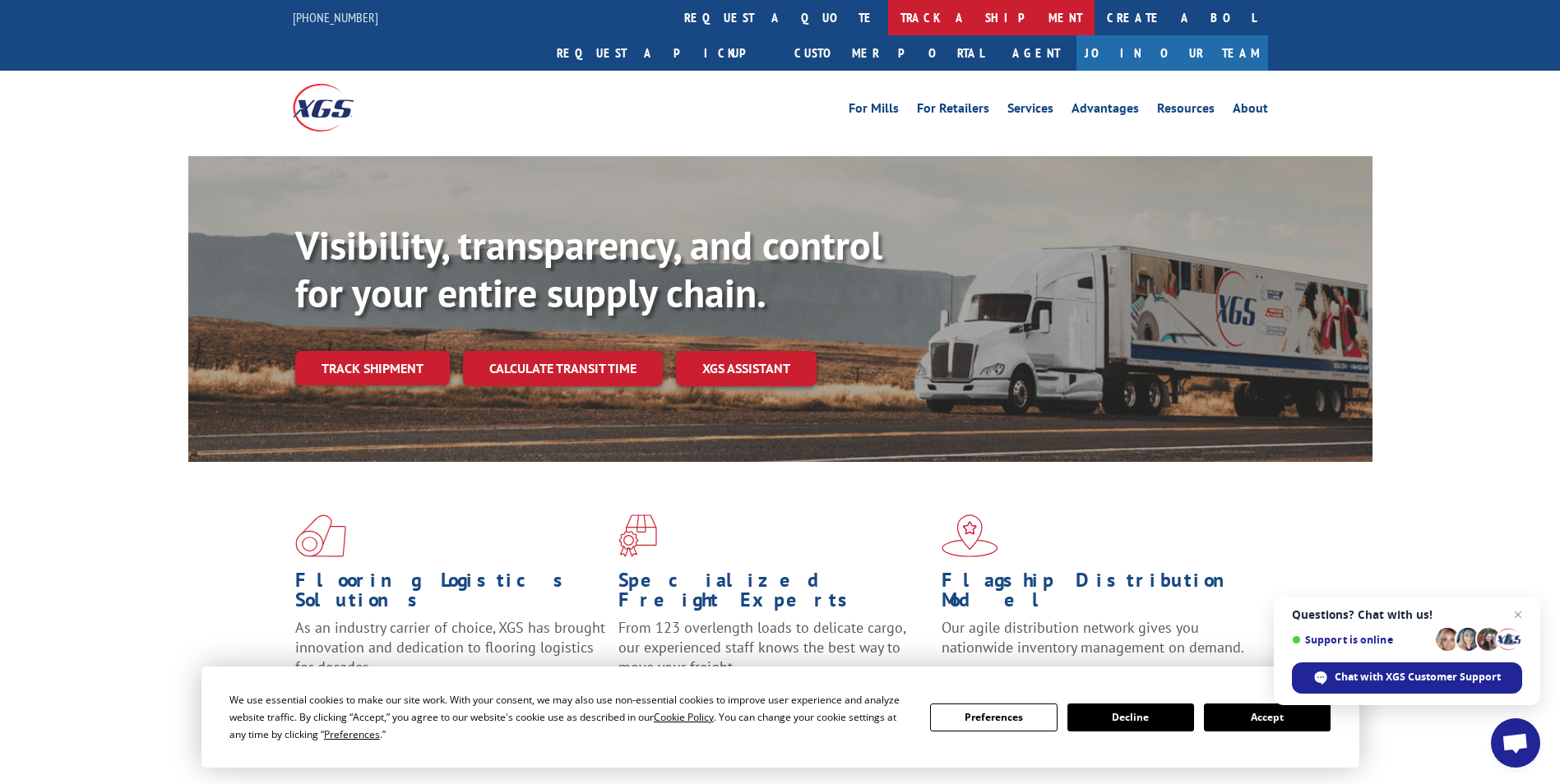
click at [888, 12] on link "track a shipment" at bounding box center [991, 18] width 206 height 35
click at [0, 0] on div "Track Shipment DELIVERED DELIVERY INFORMATION: [DATE] 08:20 am [PERSON_NAME] PR…" at bounding box center [0, 0] width 0 height 0
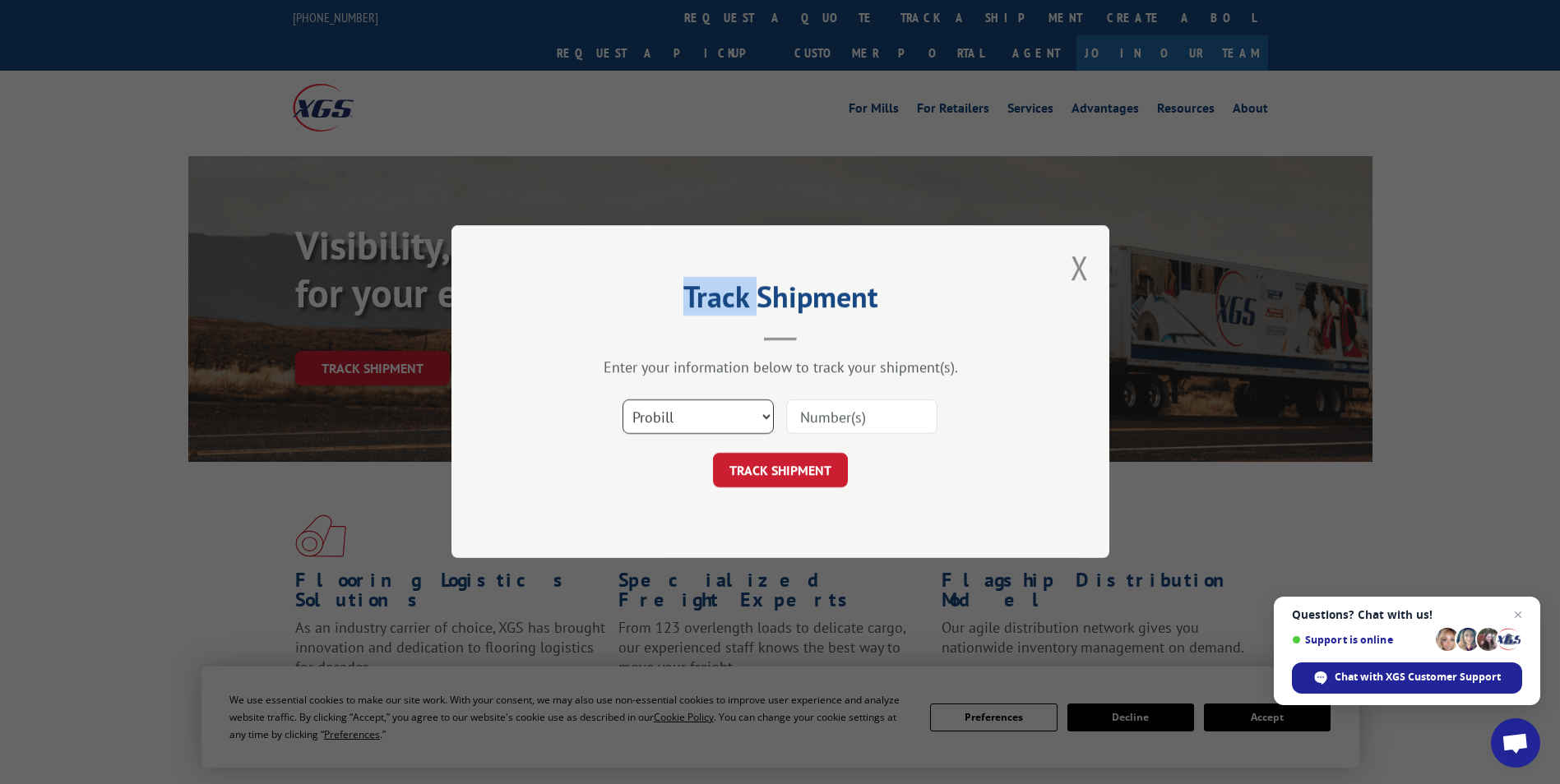
click at [671, 408] on select "Select category... Probill BOL PO" at bounding box center [698, 417] width 151 height 35
select select "po"
click at [623, 400] on select "Select category... Probill BOL PO" at bounding box center [698, 417] width 151 height 35
paste input "65530489"
click at [832, 420] on input "65530489" at bounding box center [862, 417] width 151 height 35
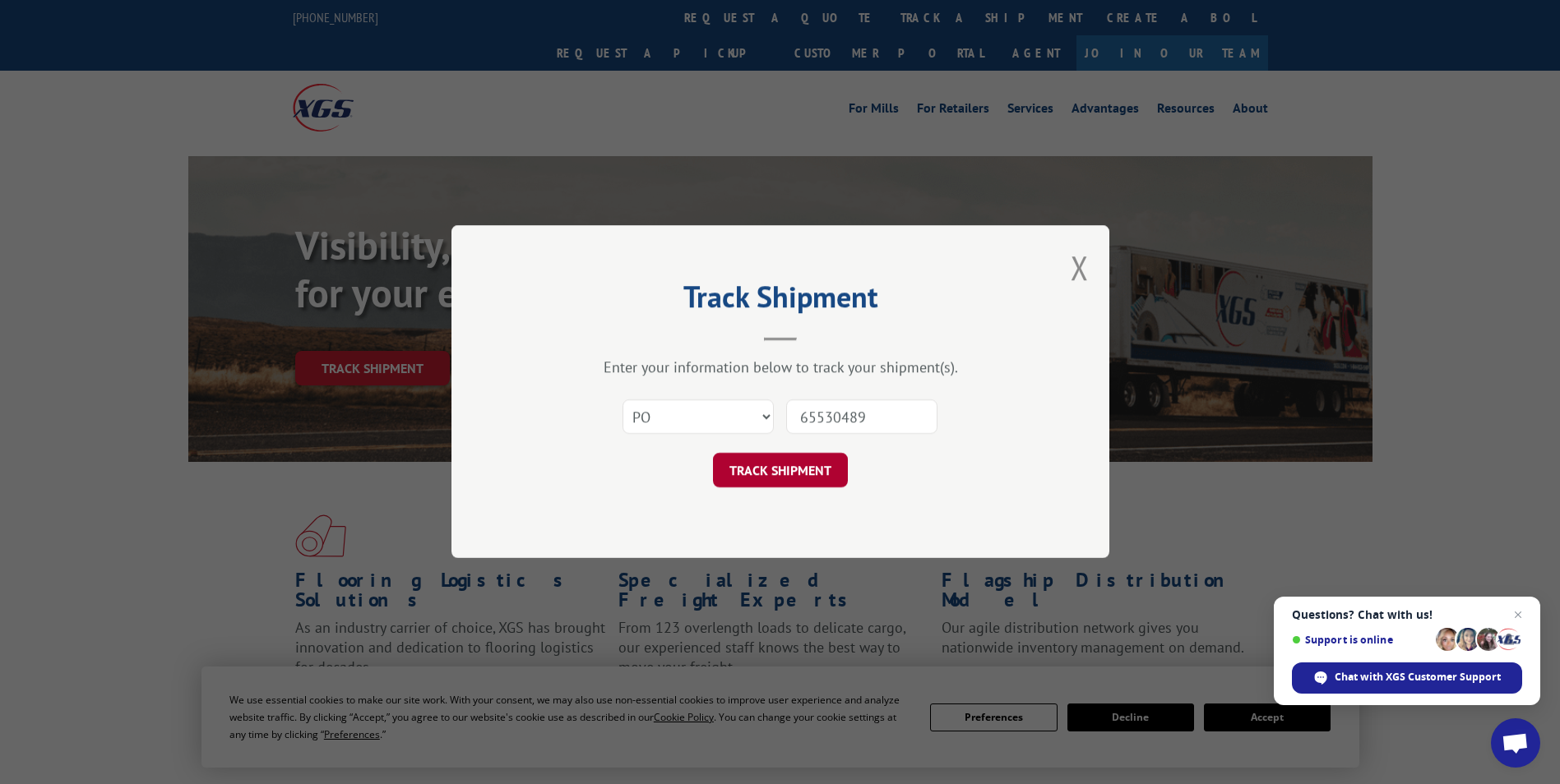
type input "65530489"
click at [781, 476] on button "TRACK SHIPMENT" at bounding box center [780, 470] width 134 height 35
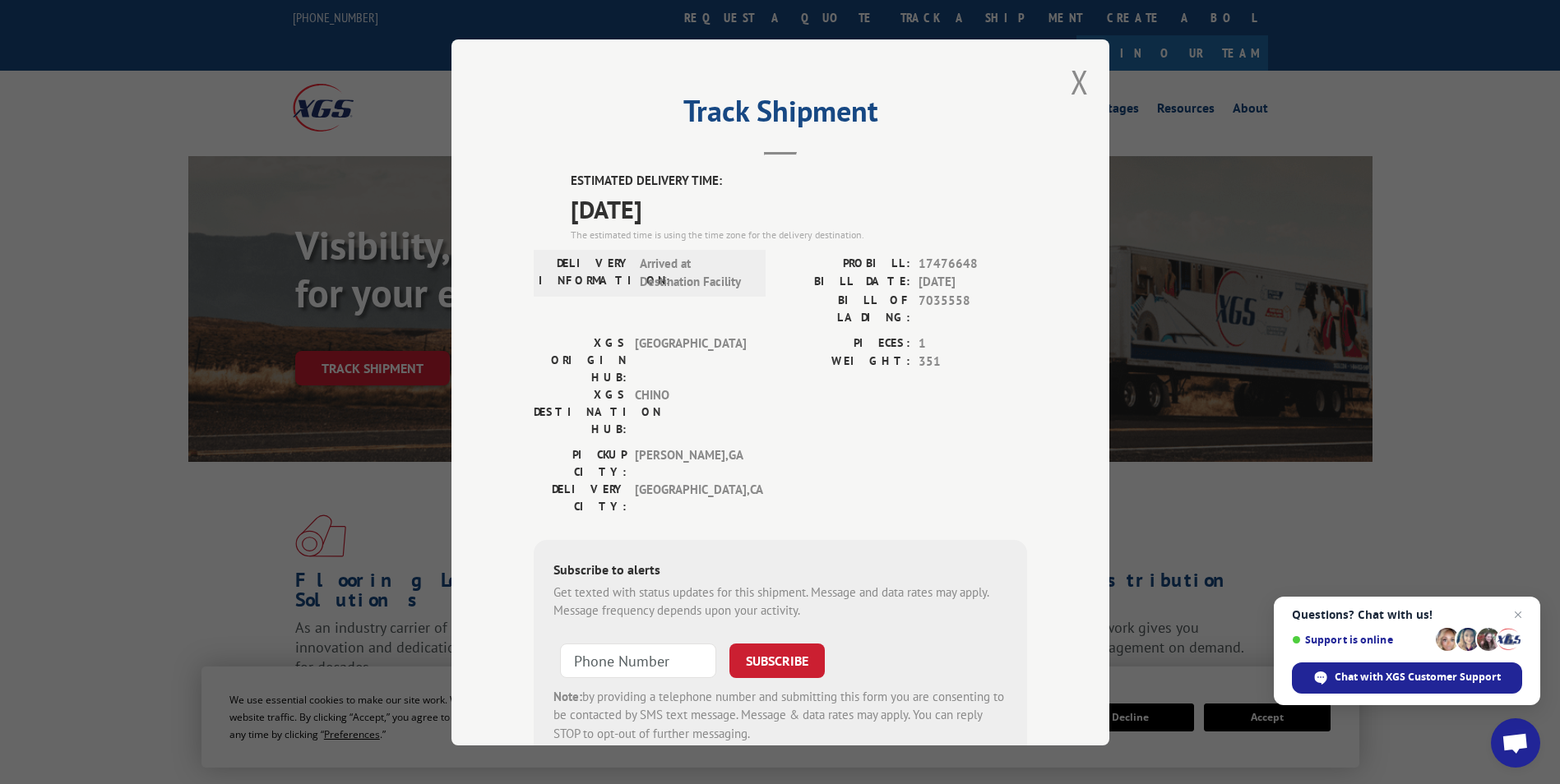
drag, startPoint x: 568, startPoint y: 175, endPoint x: 730, endPoint y: 202, distance: 164.2
click at [730, 202] on div "ESTIMATED DELIVERY TIME: [DATE] The estimated time is using the time zone for t…" at bounding box center [798, 207] width 457 height 71
drag, startPoint x: 730, startPoint y: 202, endPoint x: 522, endPoint y: 167, distance: 210.9
click at [517, 167] on div "Track Shipment ESTIMATED DELIVERY TIME: [DATE] The estimated time is using the …" at bounding box center [780, 392] width 658 height 707
drag, startPoint x: 559, startPoint y: 174, endPoint x: 697, endPoint y: 203, distance: 141.0
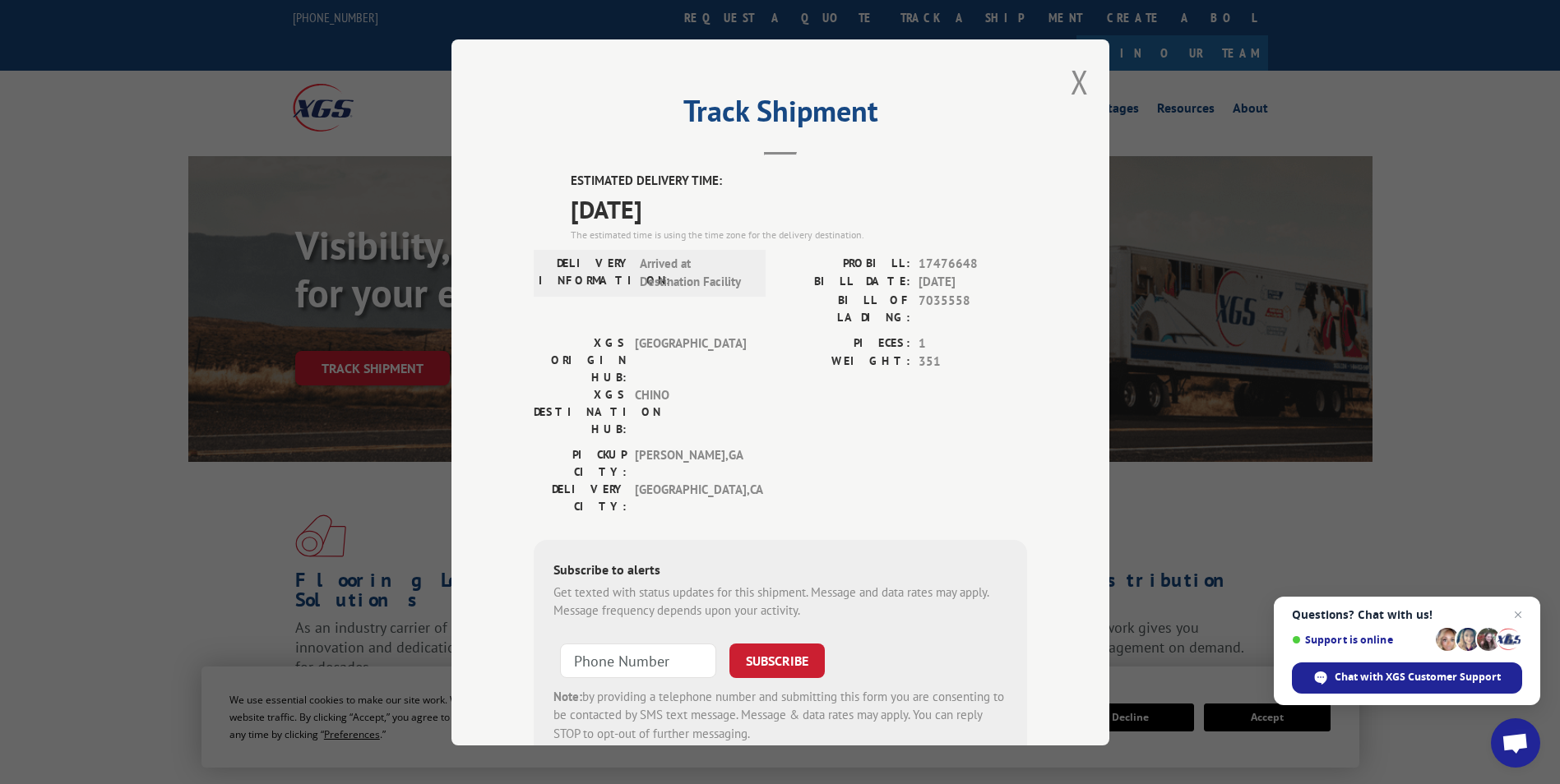
click at [697, 203] on div "ESTIMATED DELIVERY TIME: [DATE] The estimated time is using the time zone for t…" at bounding box center [780, 467] width 494 height 591
drag, startPoint x: 697, startPoint y: 203, endPoint x: 667, endPoint y: 208, distance: 30.4
copy div "ESTIMATED DELIVERY TIME: [DATE]"
click at [1071, 86] on button "Close modal" at bounding box center [1079, 81] width 18 height 44
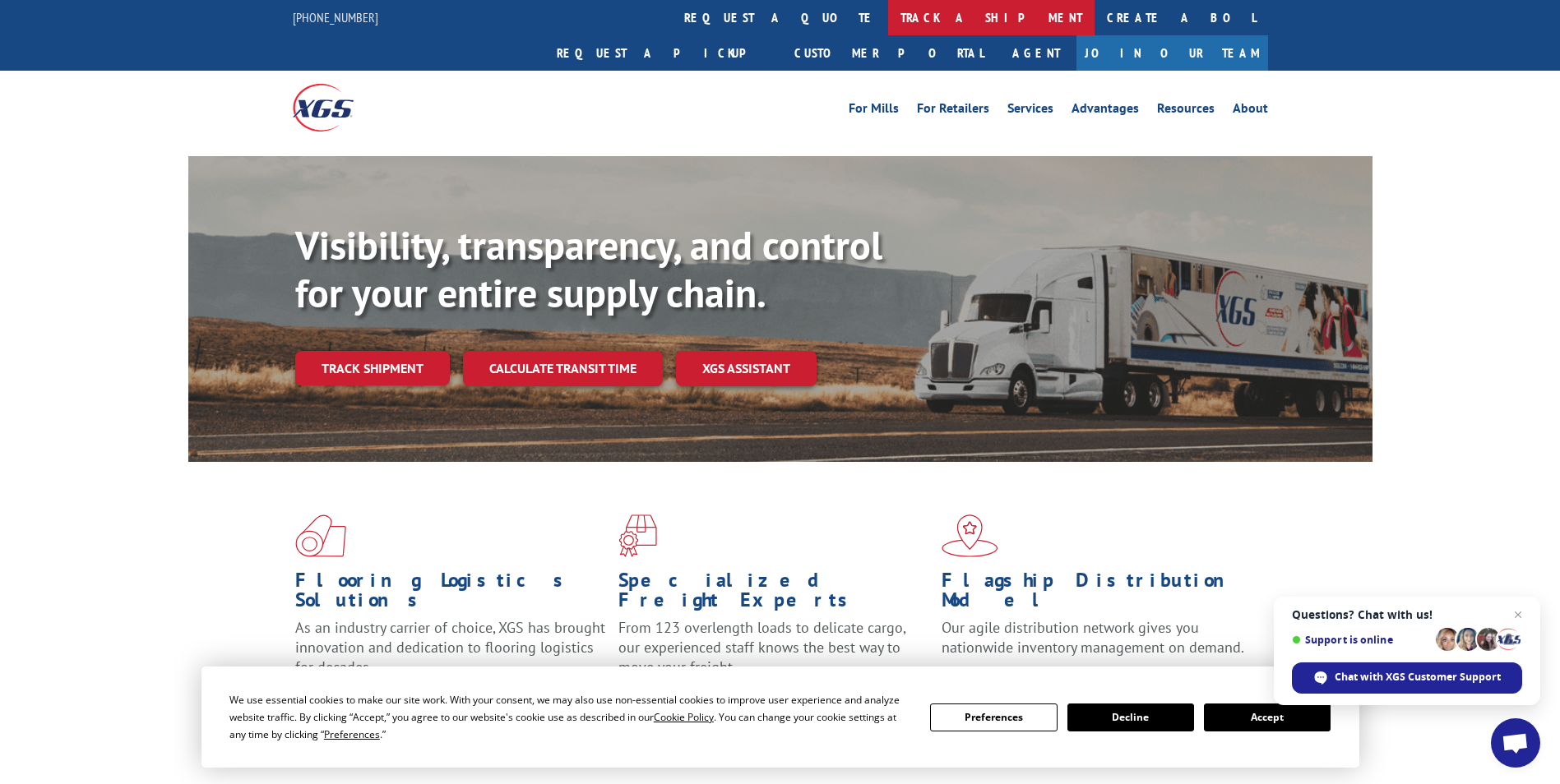
click at [888, 18] on link "track a shipment" at bounding box center [991, 18] width 206 height 35
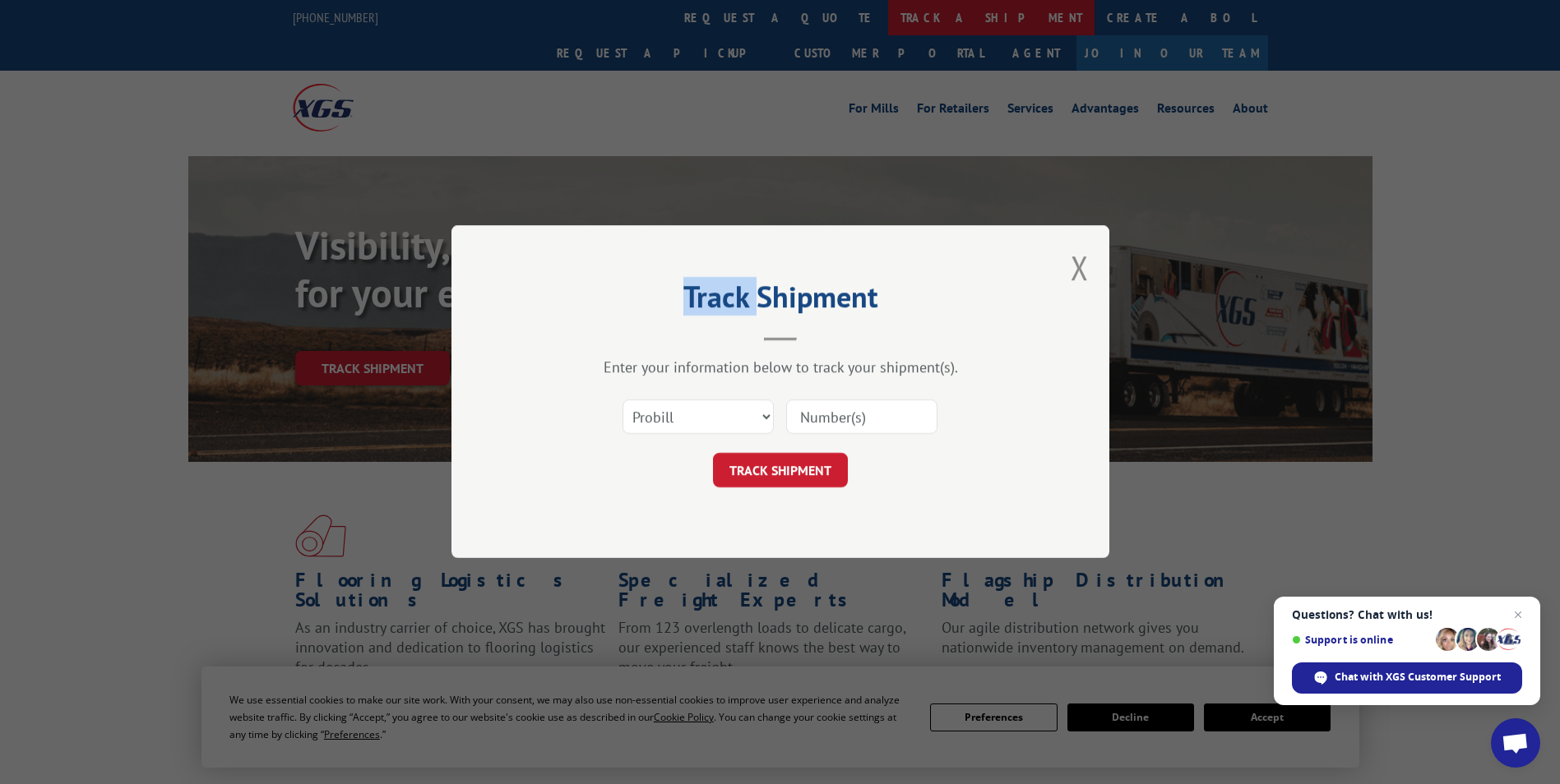
click at [736, 18] on div "Track Shipment Enter your information below to track your shipment(s). Select c…" at bounding box center [780, 392] width 1560 height 784
click at [657, 399] on div "Select category... Probill BOL PO" at bounding box center [698, 417] width 149 height 38
click at [652, 422] on select "Select category... Probill BOL PO" at bounding box center [698, 417] width 151 height 35
select select "po"
click at [623, 400] on select "Select category... Probill BOL PO" at bounding box center [698, 417] width 151 height 35
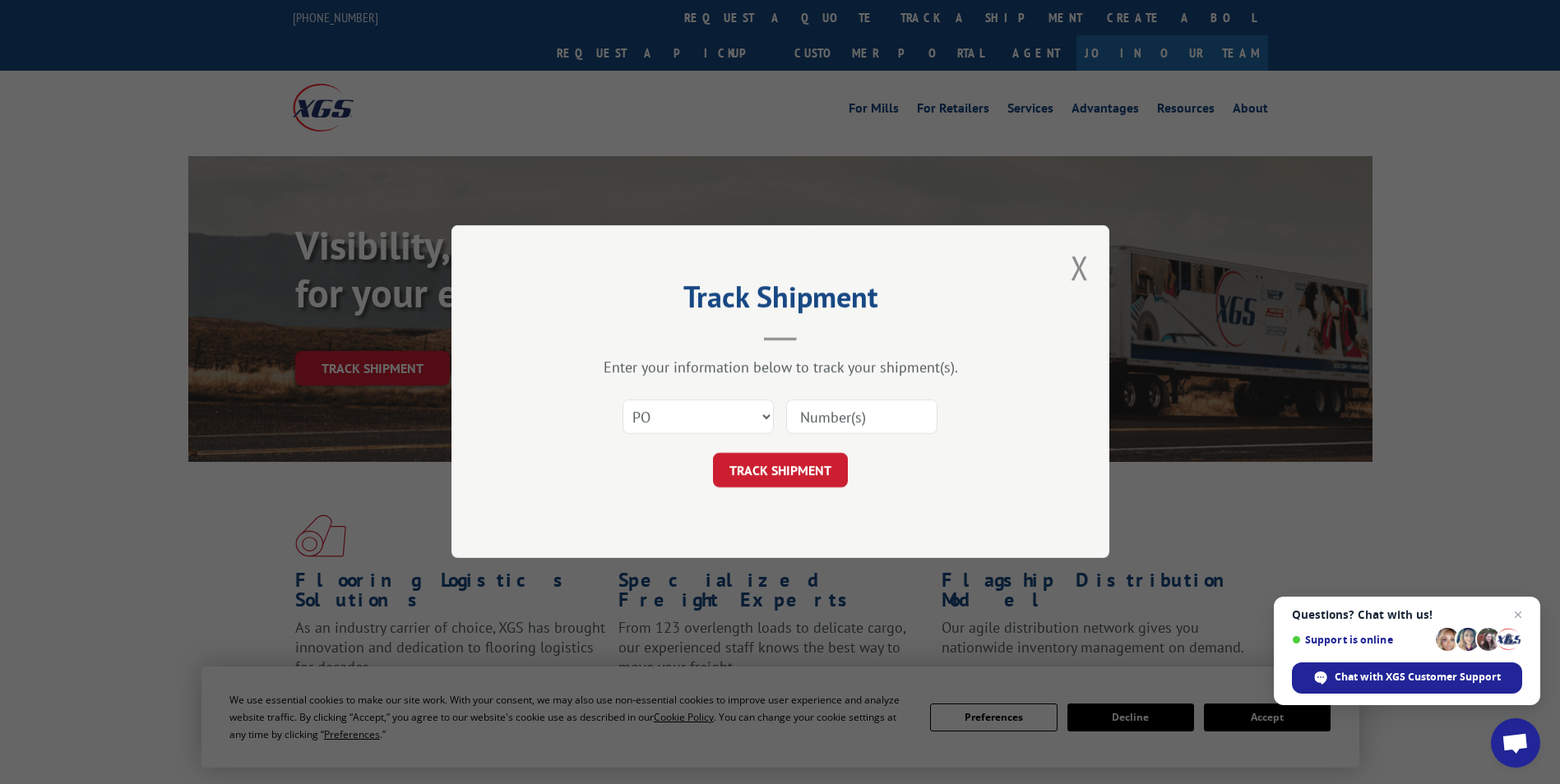
paste input "30544823"
type input "30544823"
click at [779, 461] on button "TRACK SHIPMENT" at bounding box center [780, 470] width 134 height 35
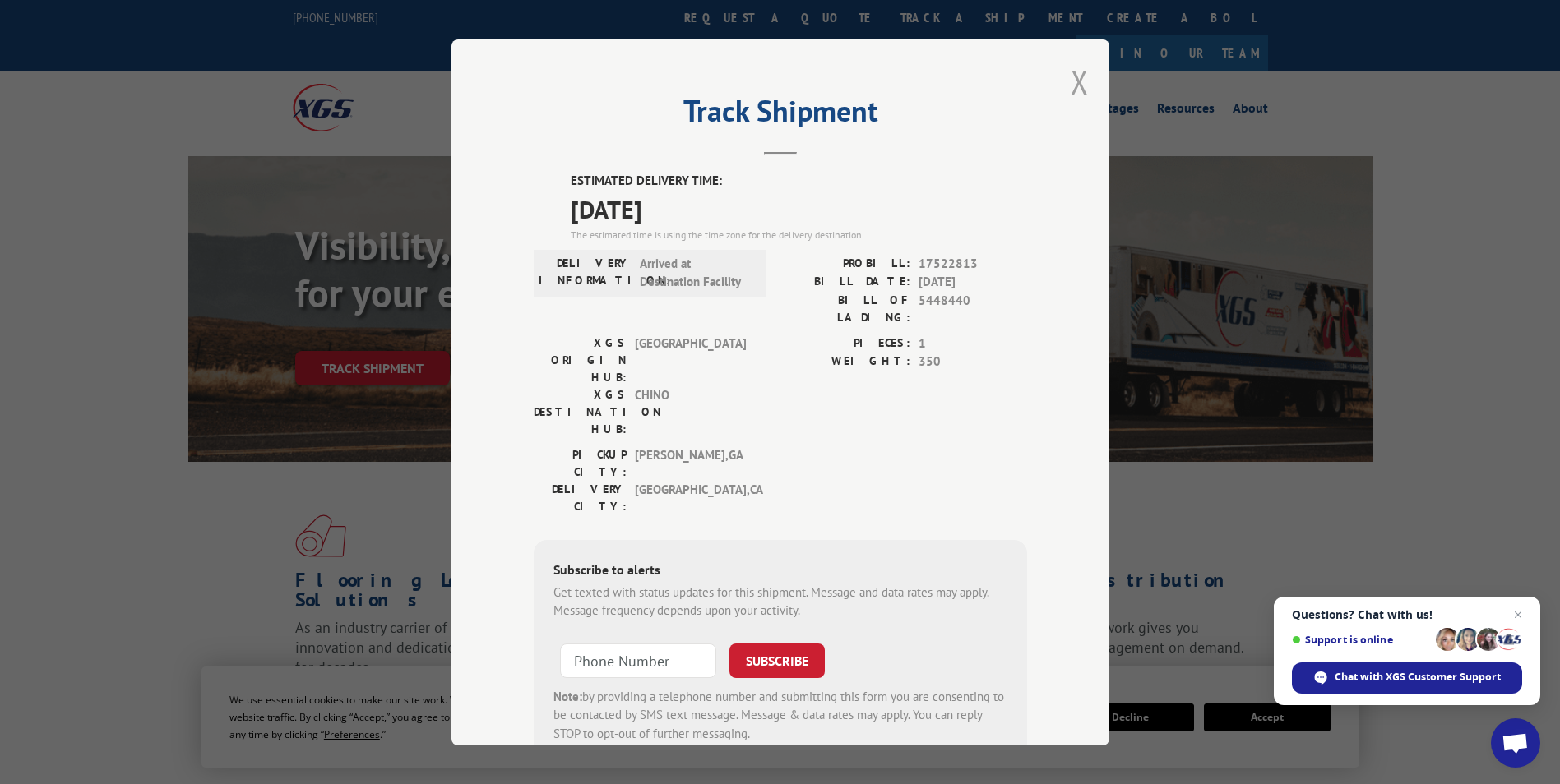
click at [1071, 85] on button "Close modal" at bounding box center [1079, 81] width 18 height 44
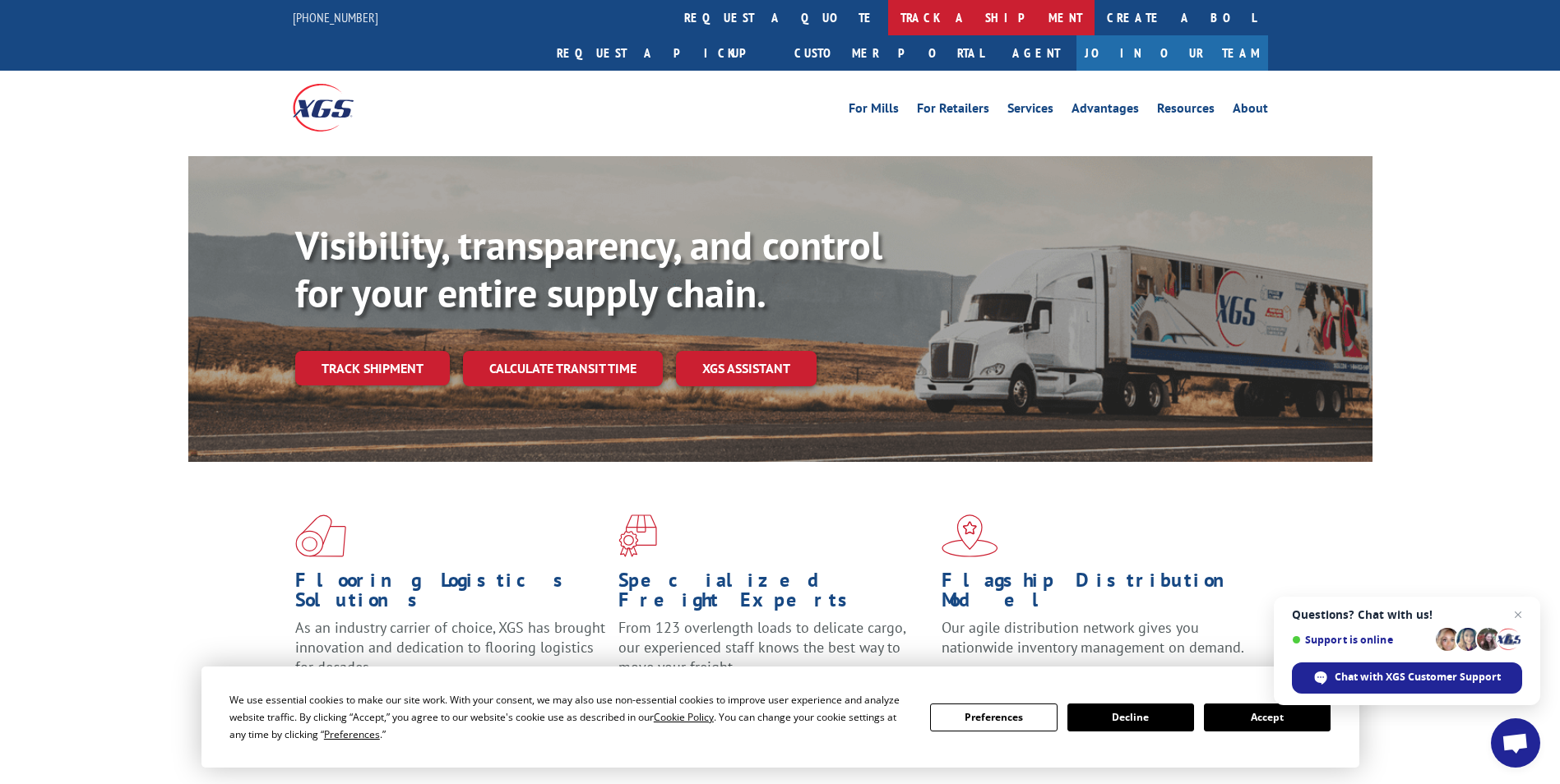
click at [888, 20] on link "track a shipment" at bounding box center [991, 18] width 206 height 35
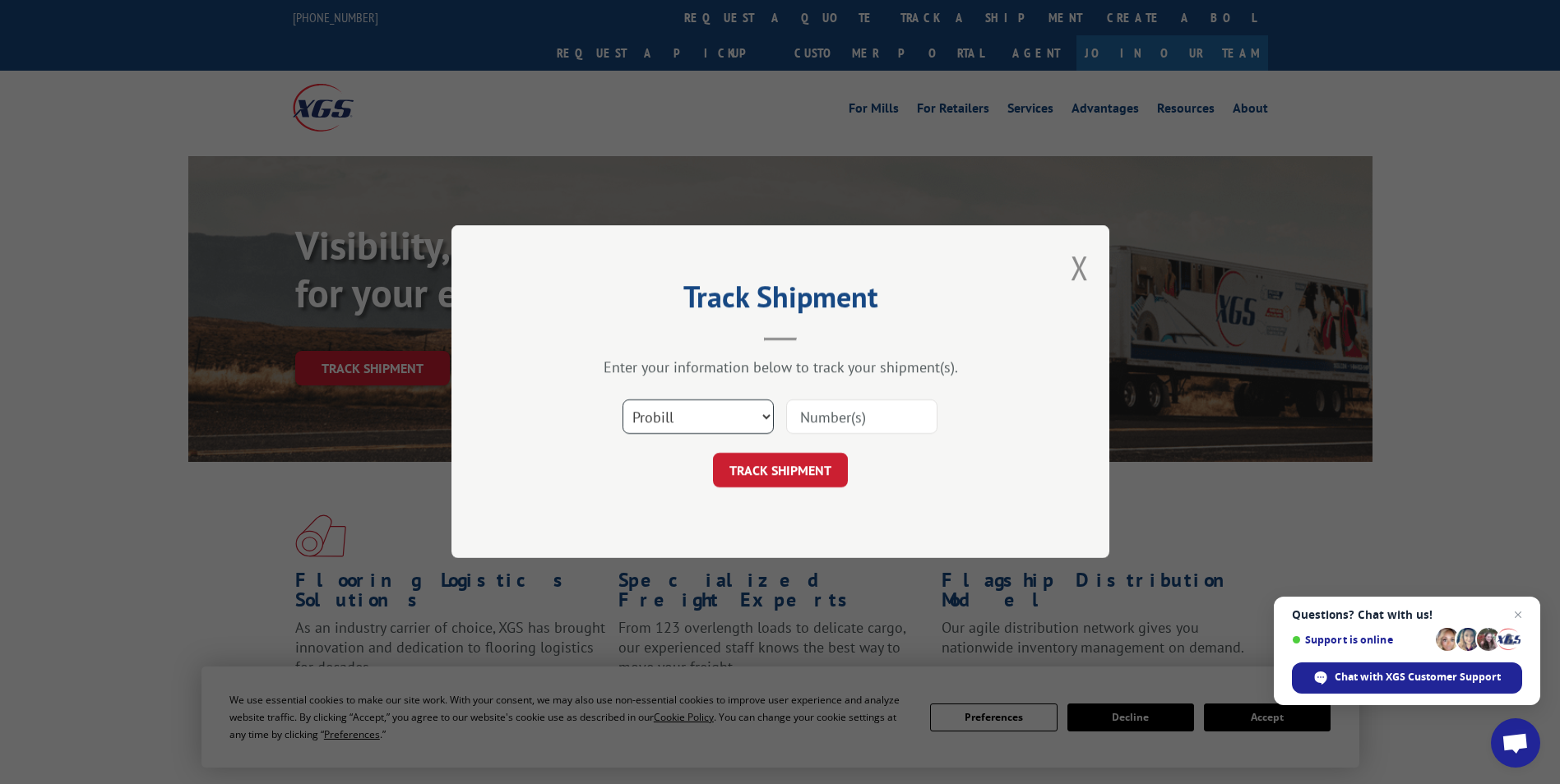
click at [669, 417] on select "Select category... Probill BOL PO" at bounding box center [698, 417] width 151 height 35
select select "po"
click at [623, 400] on select "Select category... Probill BOL PO" at bounding box center [698, 417] width 151 height 35
paste input "87533077"
click at [832, 413] on input "87533077" at bounding box center [862, 417] width 151 height 35
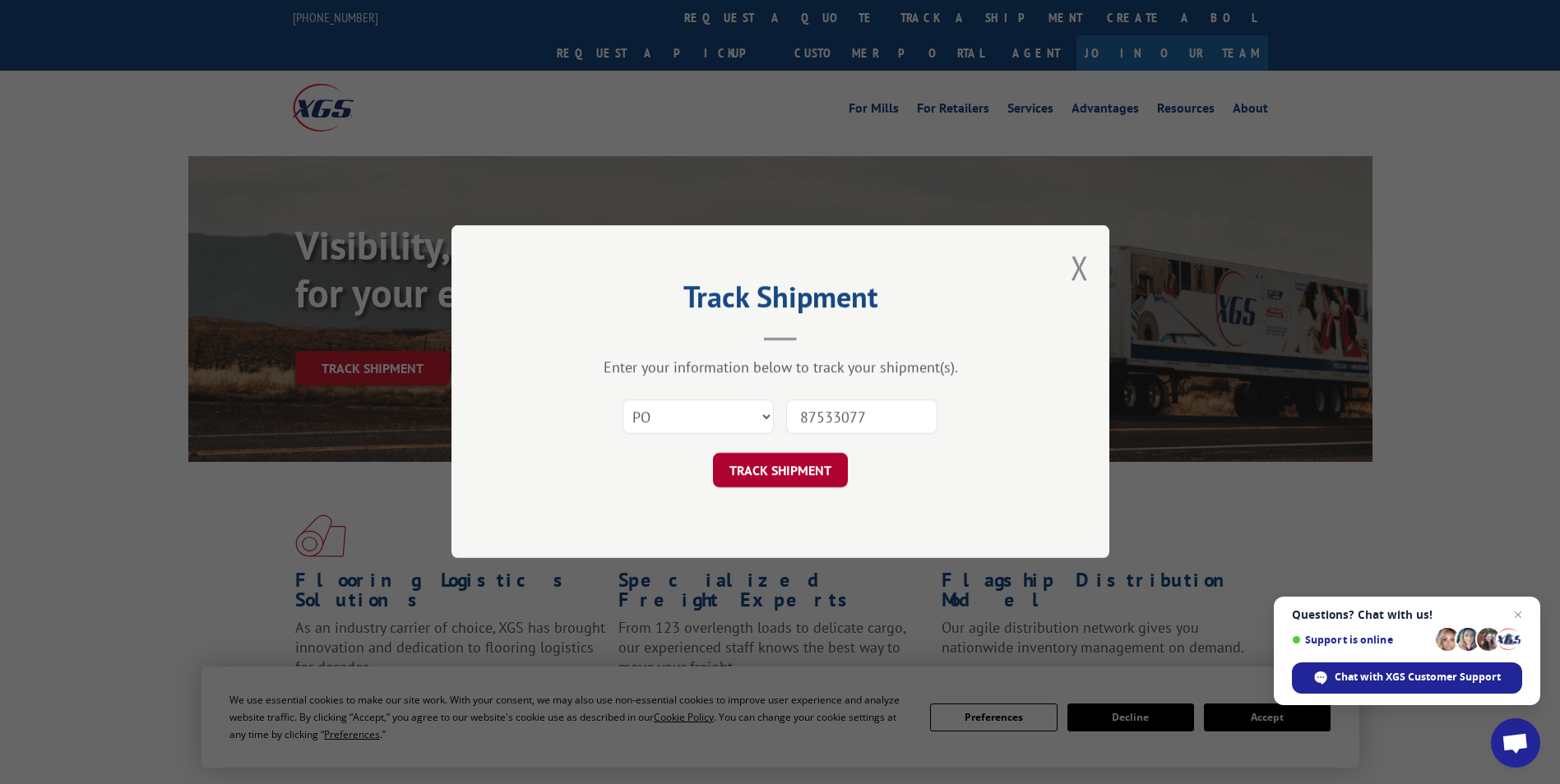
type input "87533077"
click at [765, 470] on button "TRACK SHIPMENT" at bounding box center [780, 470] width 134 height 35
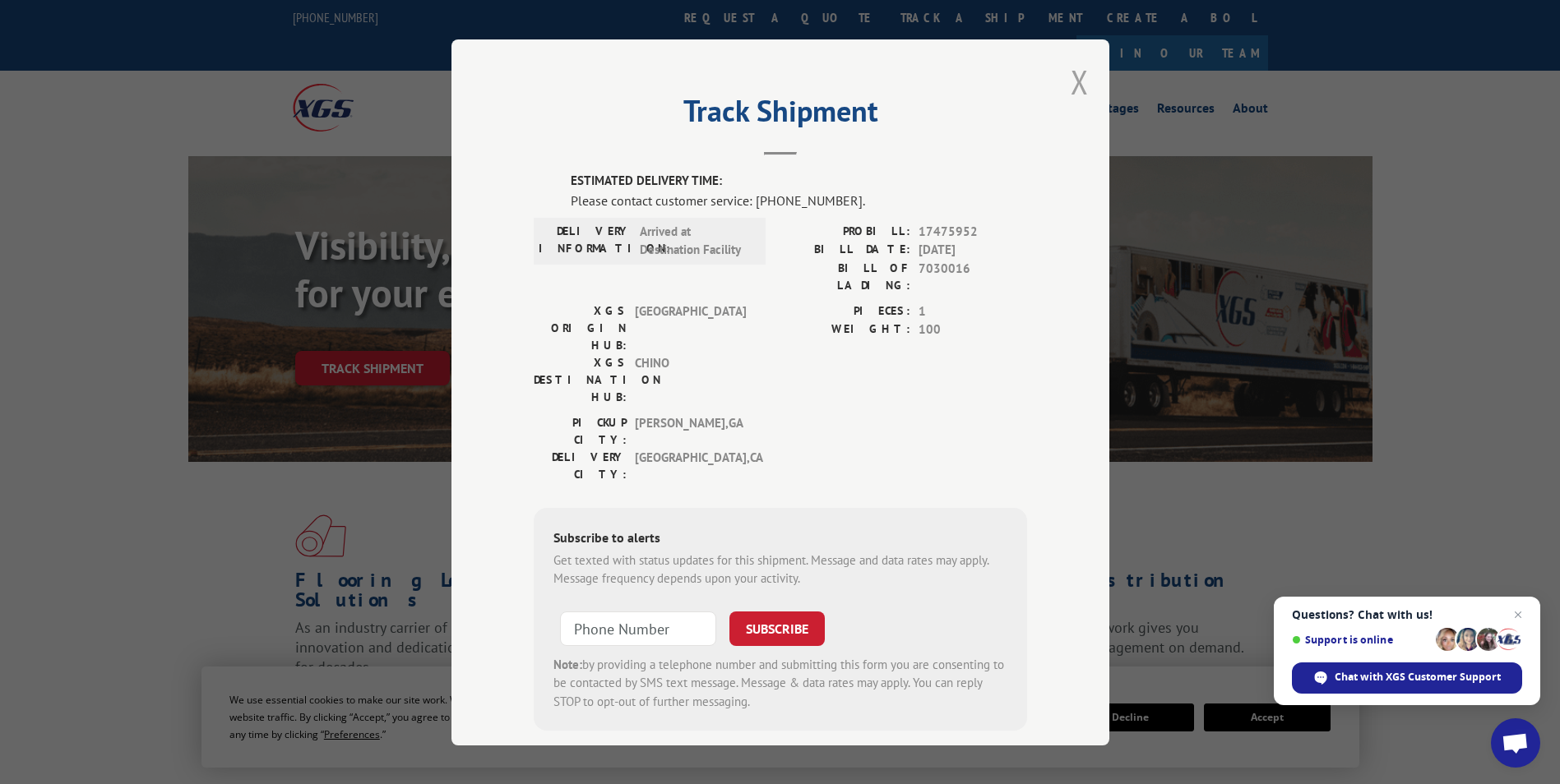
click at [1074, 91] on button "Close modal" at bounding box center [1079, 81] width 18 height 44
